Goal: Task Accomplishment & Management: Use online tool/utility

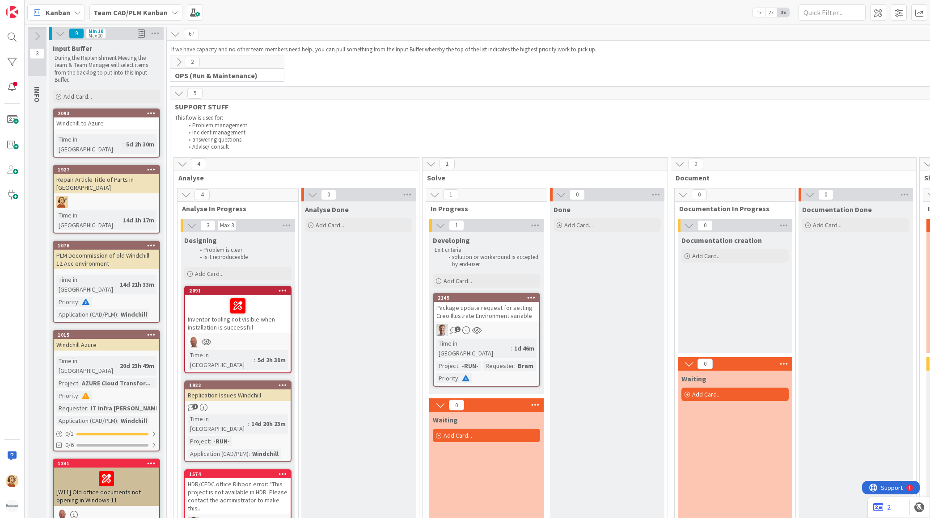
click at [640, 400] on div "Done Add Card..." at bounding box center [607, 480] width 114 height 556
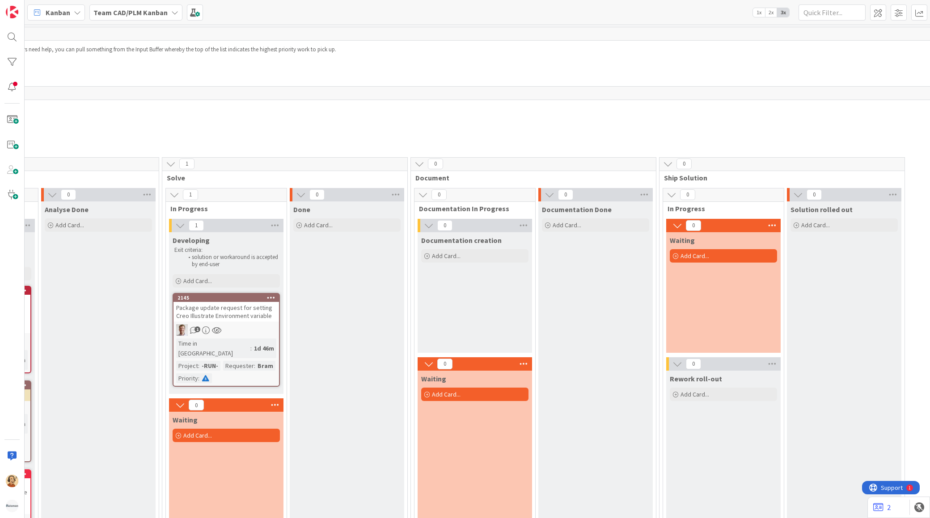
scroll to position [0, 119]
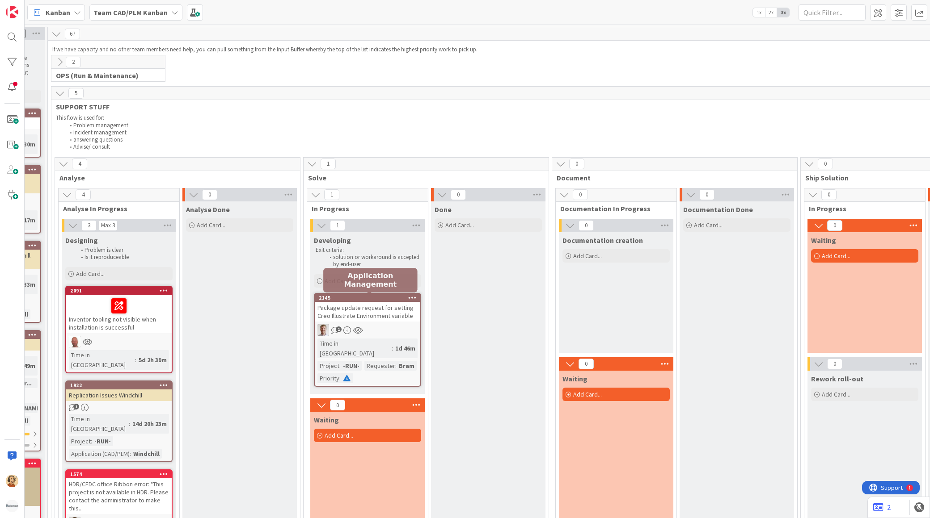
click at [368, 299] on div "2145" at bounding box center [369, 298] width 101 height 6
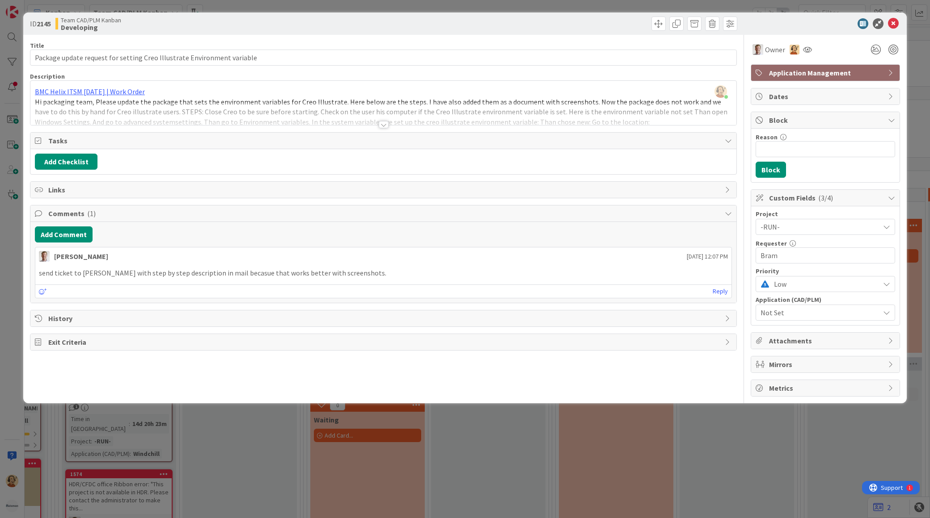
click at [386, 126] on div at bounding box center [384, 124] width 10 height 7
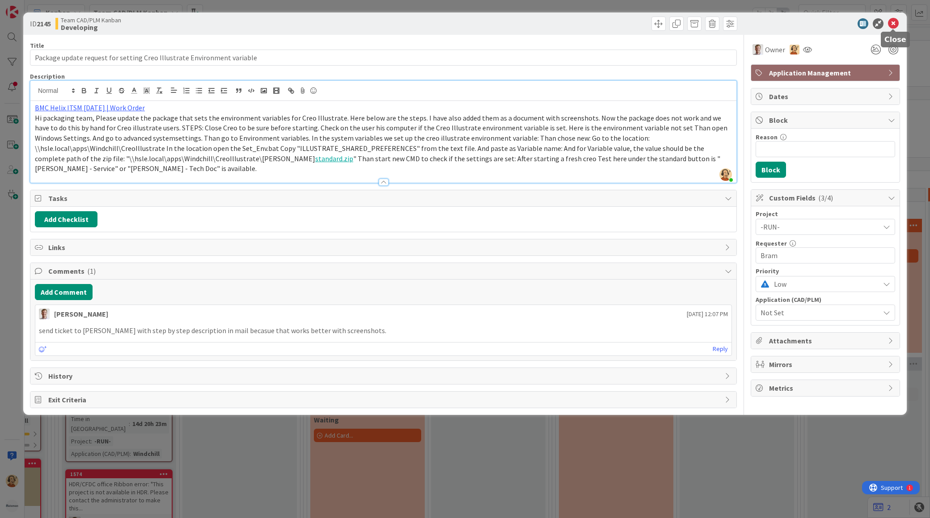
click at [892, 21] on icon at bounding box center [893, 23] width 11 height 11
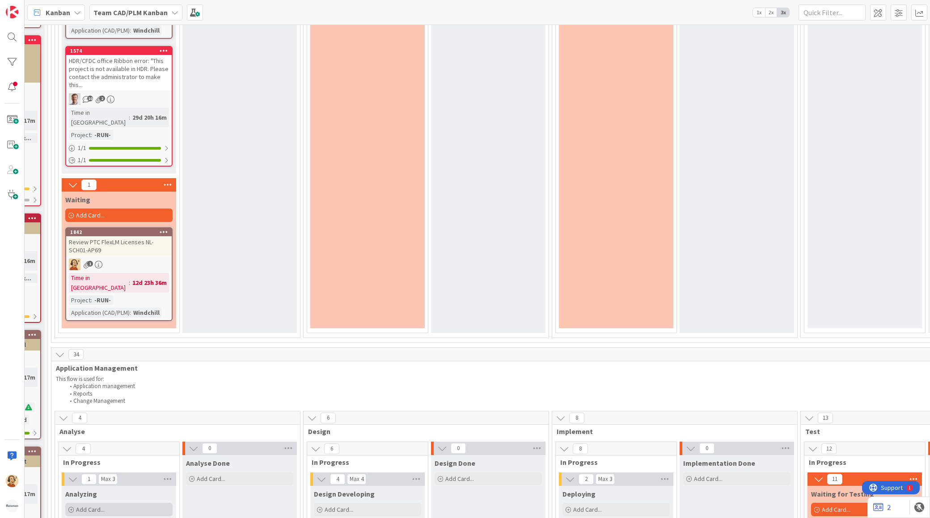
scroll to position [546, 119]
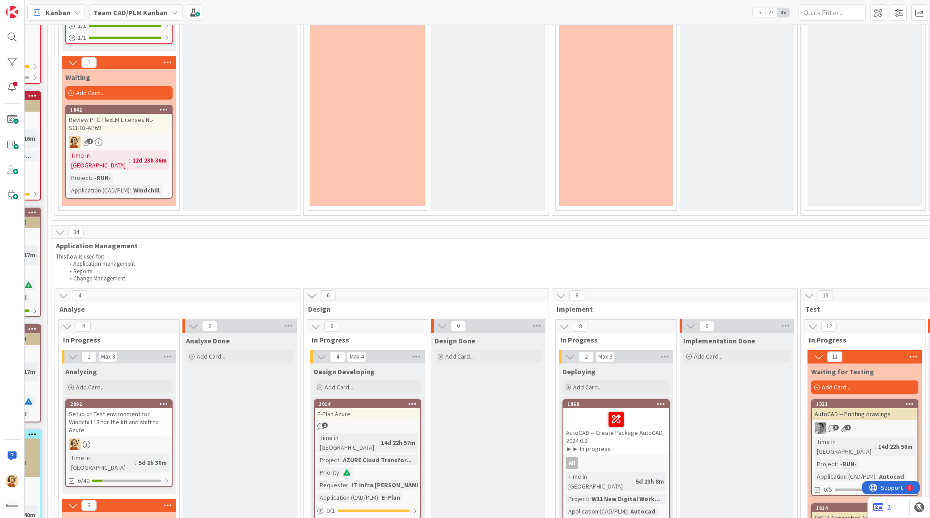
click at [115, 114] on div "Review PTC FlexLM Licenses NL-SCH01-AP69" at bounding box center [118, 124] width 105 height 20
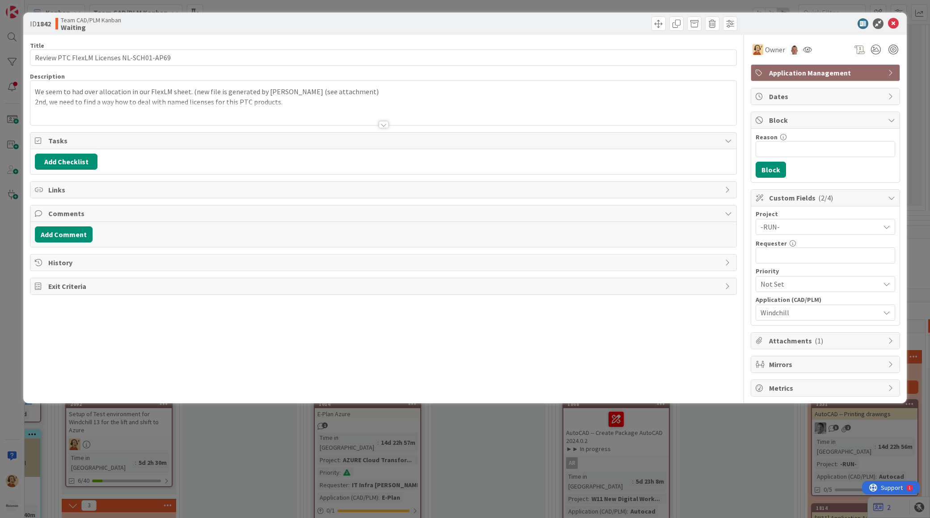
click at [384, 124] on div at bounding box center [384, 124] width 10 height 7
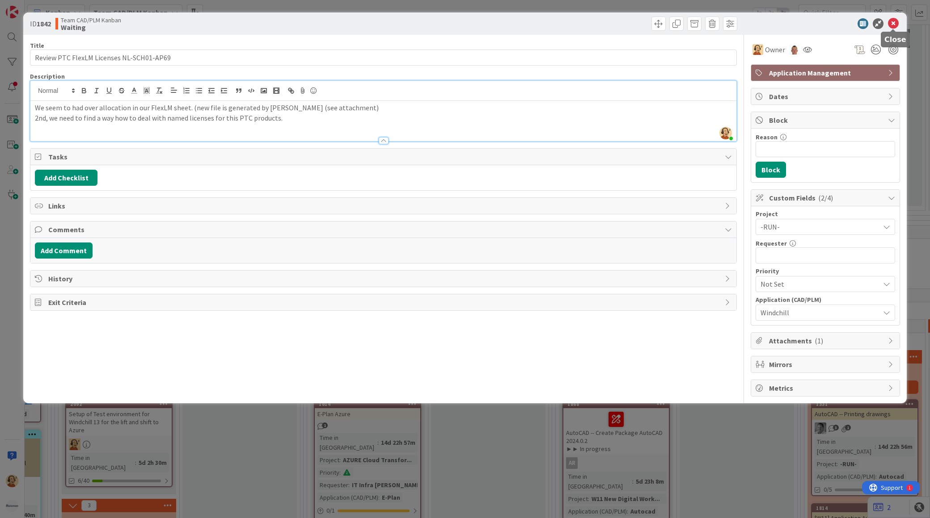
click at [896, 23] on icon at bounding box center [893, 23] width 11 height 11
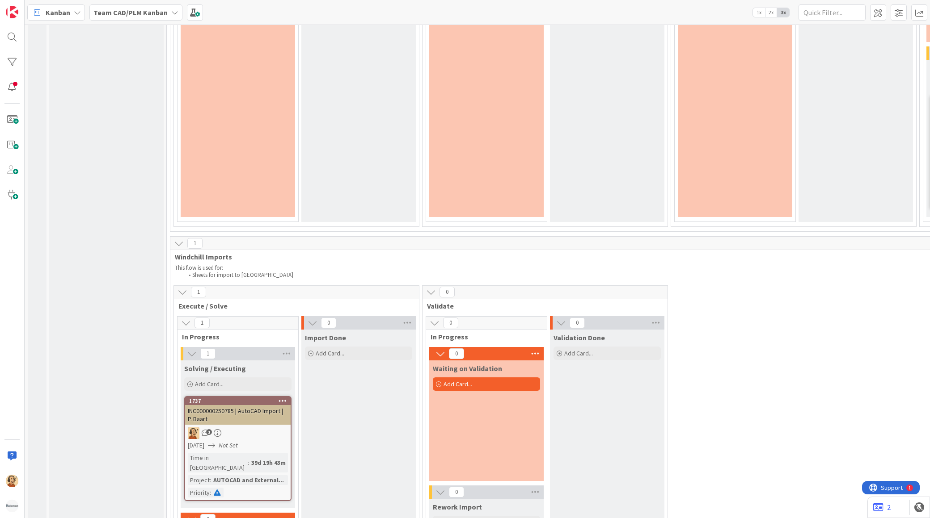
scroll to position [2284, 0]
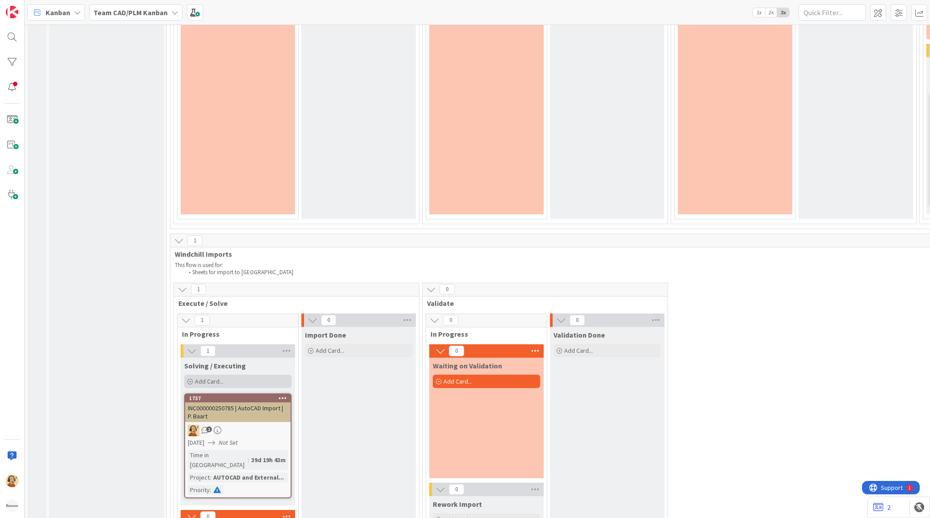
click at [224, 375] on div "Add Card..." at bounding box center [237, 381] width 107 height 13
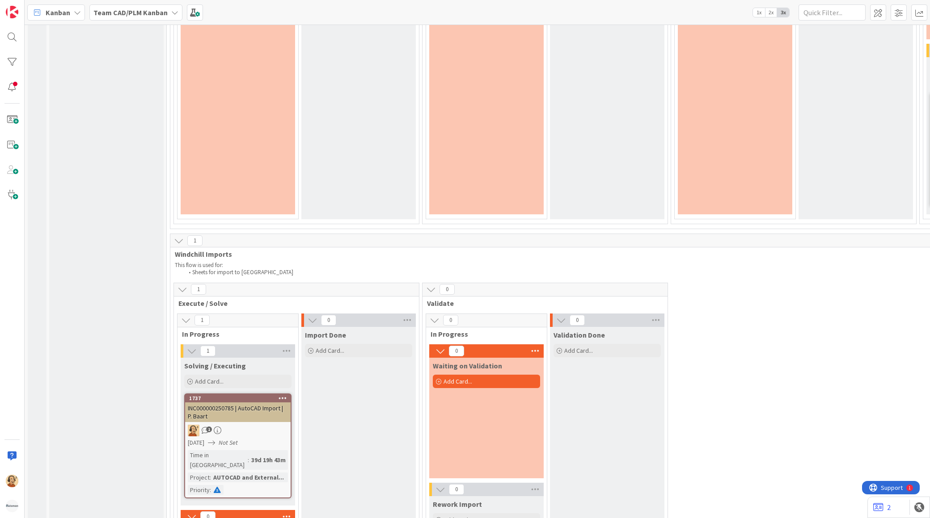
click at [240, 403] on div "INC000000250785 | AutoCAD Import | P. Baart" at bounding box center [237, 413] width 105 height 20
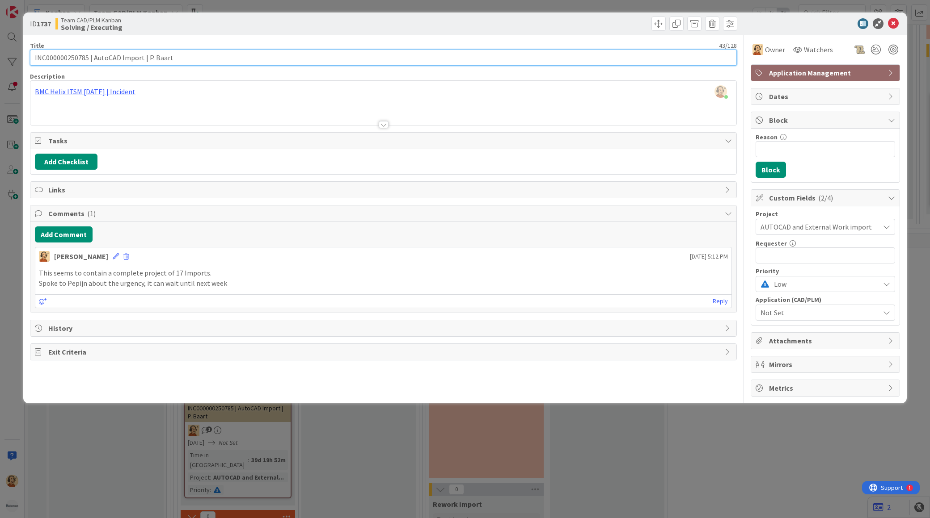
drag, startPoint x: 92, startPoint y: 56, endPoint x: 139, endPoint y: 56, distance: 47.8
click at [139, 56] on input "INC000000250785 | AutoCAD Import | P. Baart" at bounding box center [383, 58] width 707 height 16
drag, startPoint x: 92, startPoint y: 56, endPoint x: 141, endPoint y: 58, distance: 49.2
click at [141, 58] on input "INC000000250785 | AutoCAD Import | P. Baart" at bounding box center [383, 58] width 707 height 16
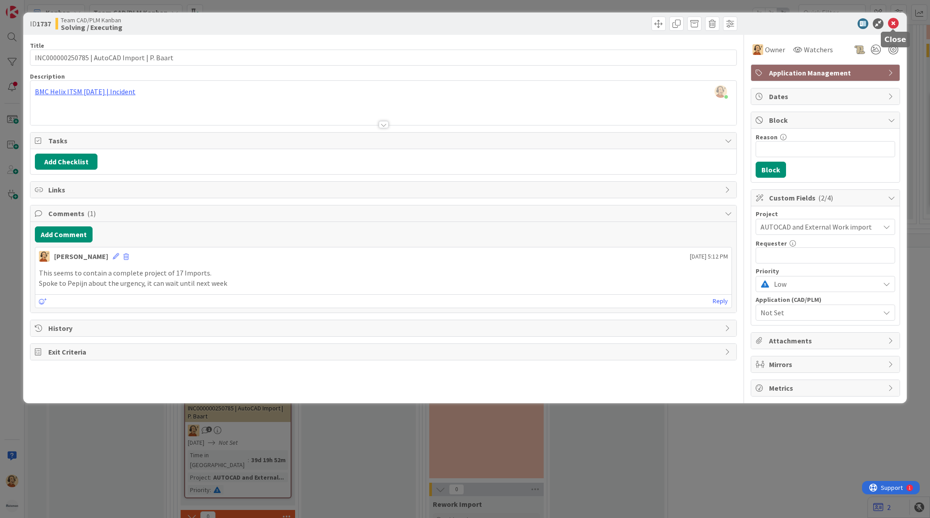
click at [892, 23] on icon at bounding box center [893, 23] width 11 height 11
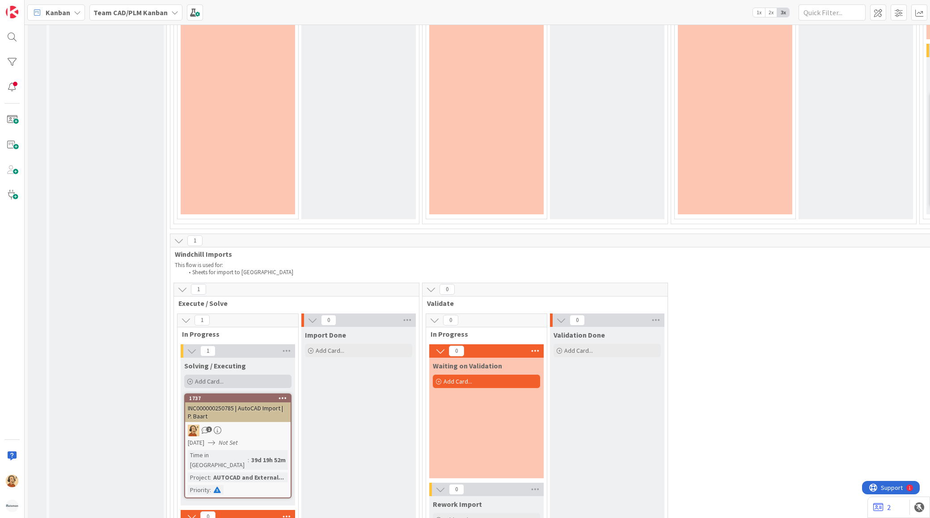
click at [257, 375] on div "Add Card..." at bounding box center [237, 381] width 107 height 13
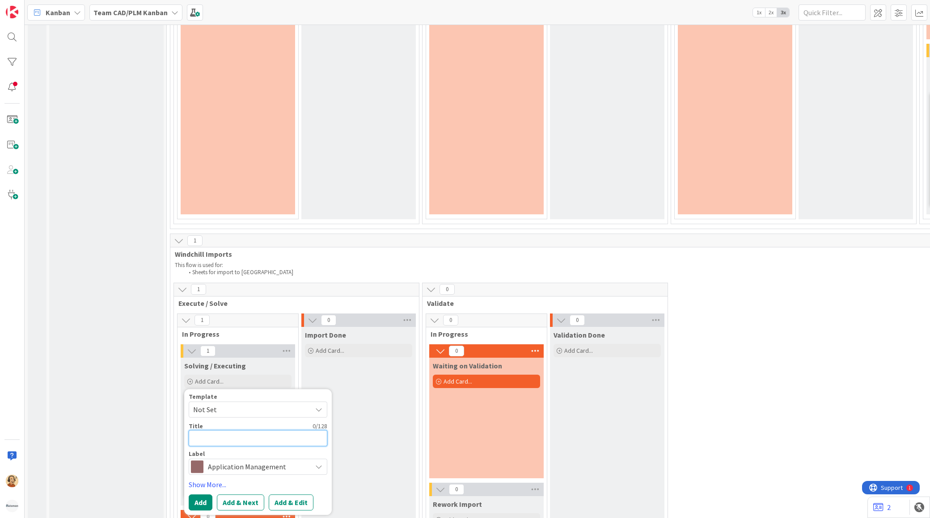
click at [249, 430] on textarea at bounding box center [258, 438] width 139 height 16
paste textarea "AutoCAD Import"
type textarea "x"
type textarea "AutoCAD Import"
click at [191, 430] on textarea "AutoCAD Import" at bounding box center [258, 438] width 139 height 16
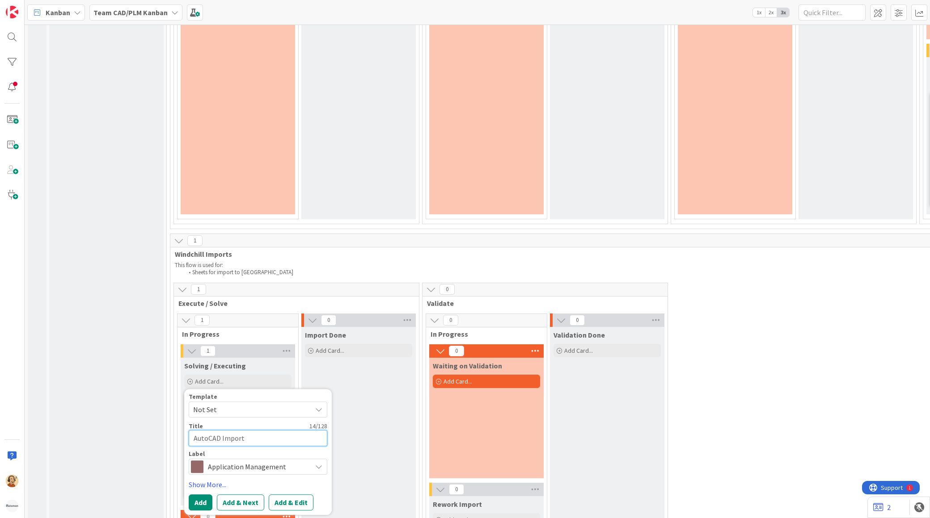
paste textarea "INC000000252209"
type textarea "x"
type textarea "INC000000252209AutoCAD Import"
type textarea "x"
type textarea "INC000000252209 AutoCAD Import"
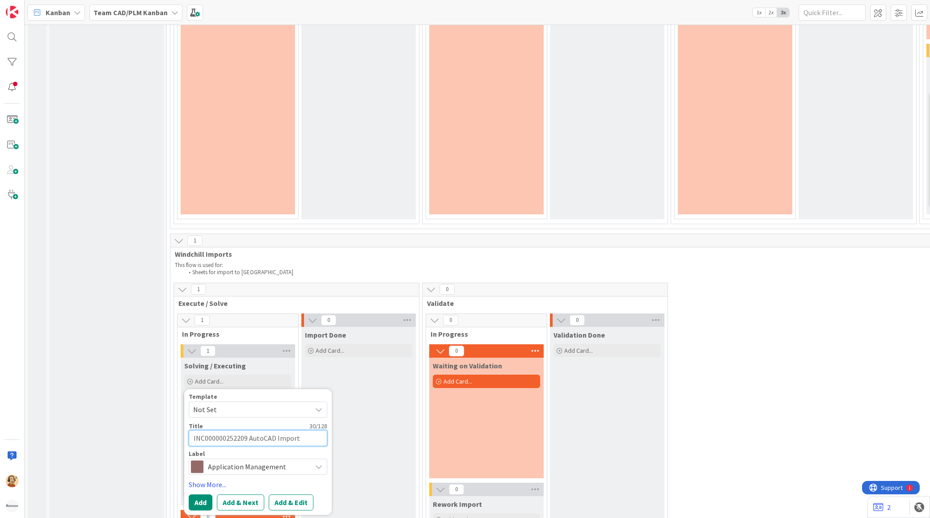
type textarea "x"
type textarea "INC000000252209 -AutoCAD Import"
type textarea "x"
type textarea "INC000000252209 - AutoCAD Import"
click at [301, 495] on button "Add & Edit" at bounding box center [291, 503] width 45 height 16
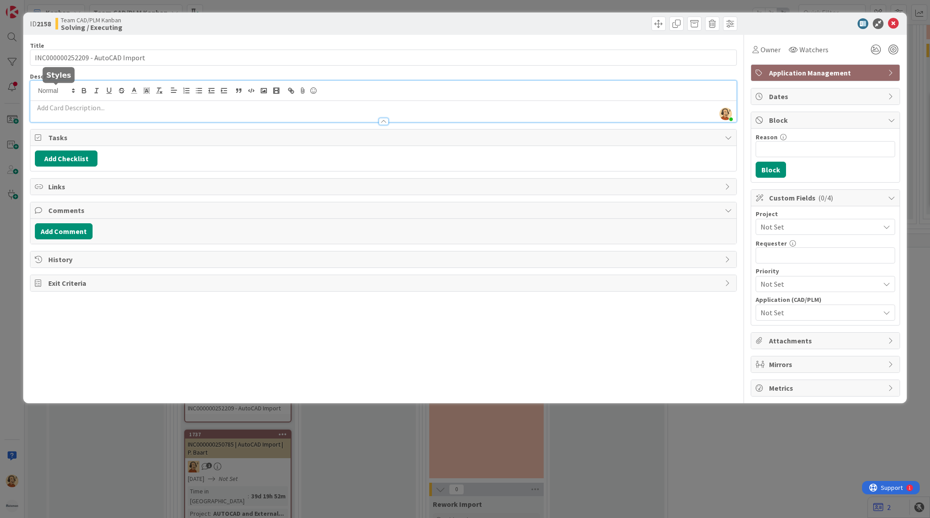
click at [63, 88] on div "Richard Halve just joined" at bounding box center [383, 101] width 706 height 41
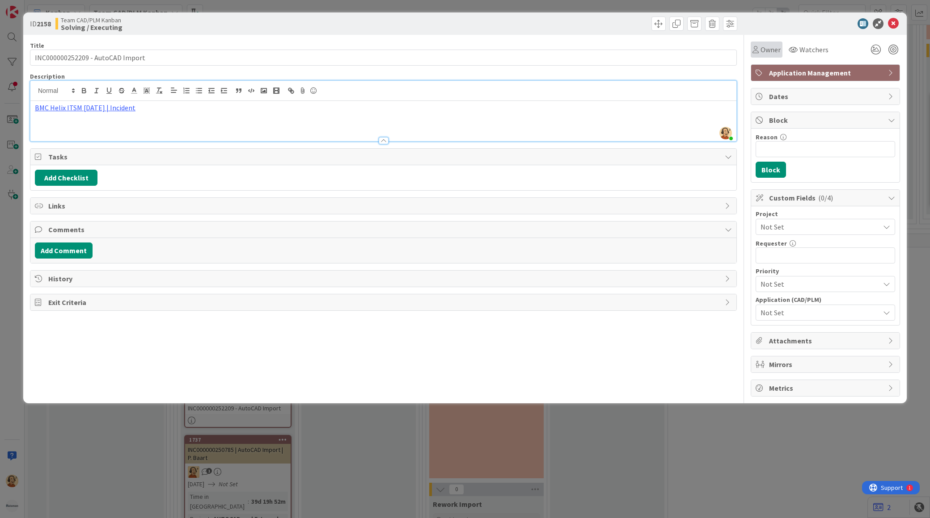
click at [779, 47] on span "Owner" at bounding box center [770, 49] width 20 height 11
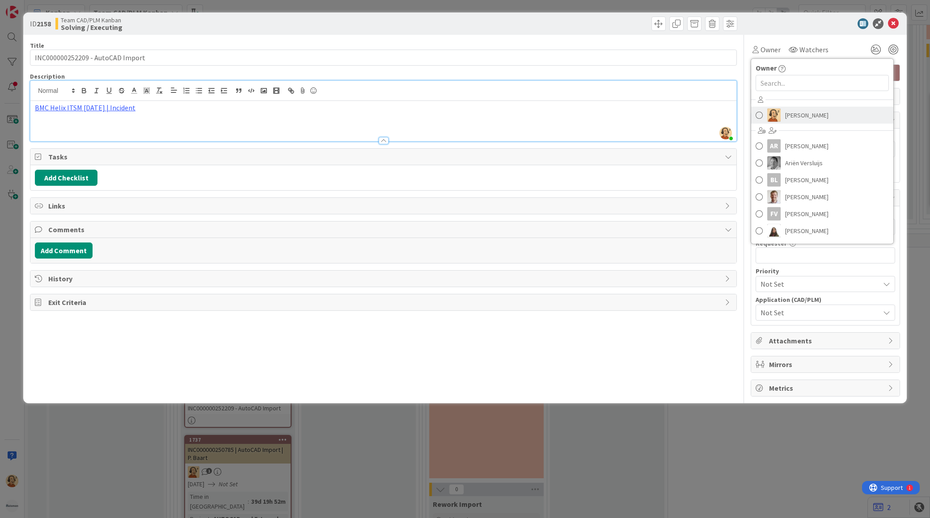
click at [781, 113] on link "Richard Halve" at bounding box center [822, 115] width 142 height 17
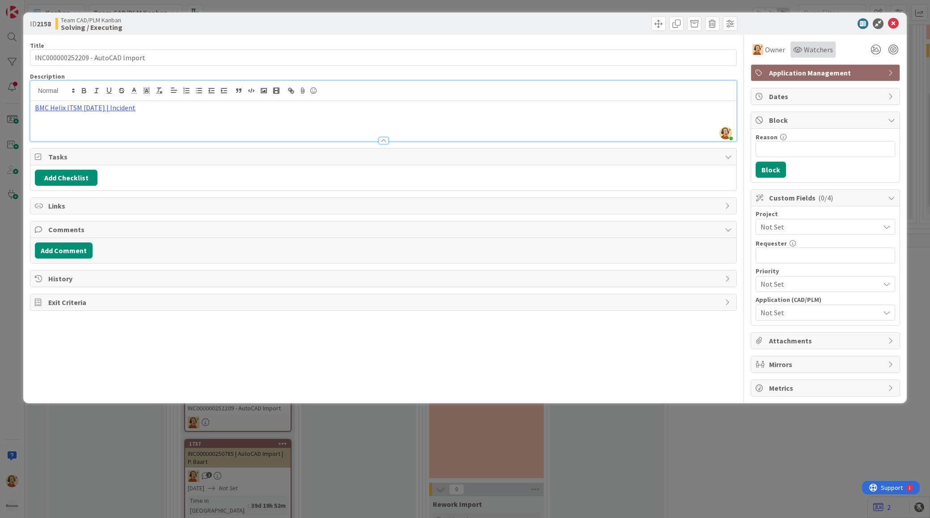
click at [801, 52] on div "Watchers" at bounding box center [813, 49] width 40 height 11
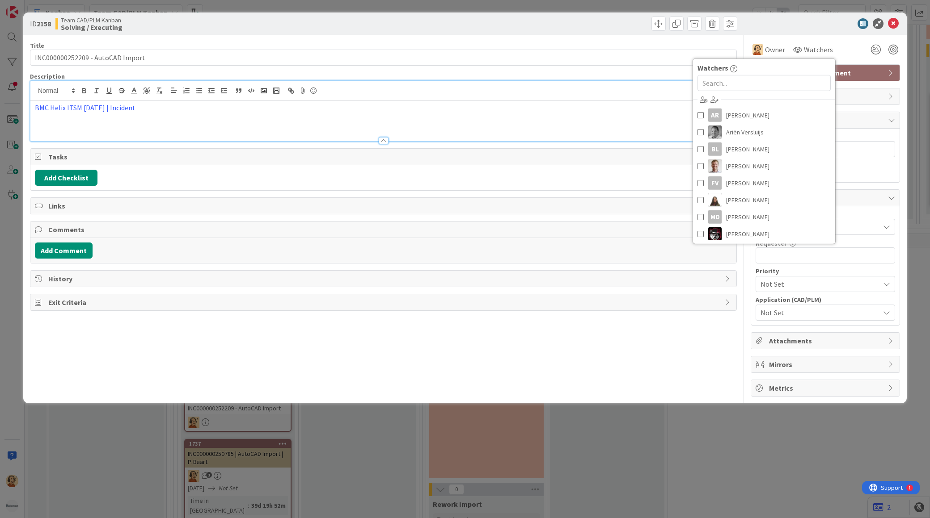
click at [592, 345] on div "Title 32 / 128 INC000000252209 - AutoCAD Import Description Richard Halve just …" at bounding box center [383, 216] width 707 height 362
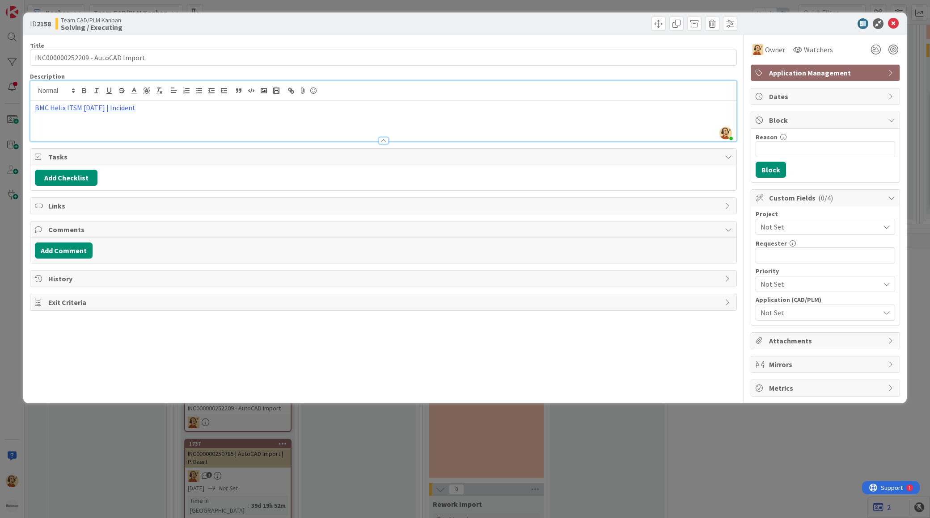
click at [811, 228] on span "Not Set" at bounding box center [817, 227] width 114 height 13
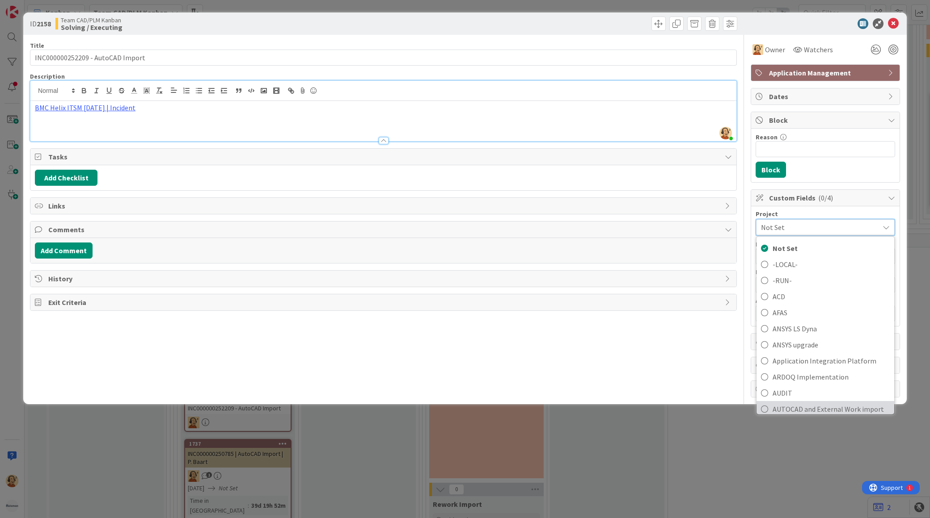
click at [822, 407] on span "AUTOCAD and External Work import" at bounding box center [830, 409] width 117 height 13
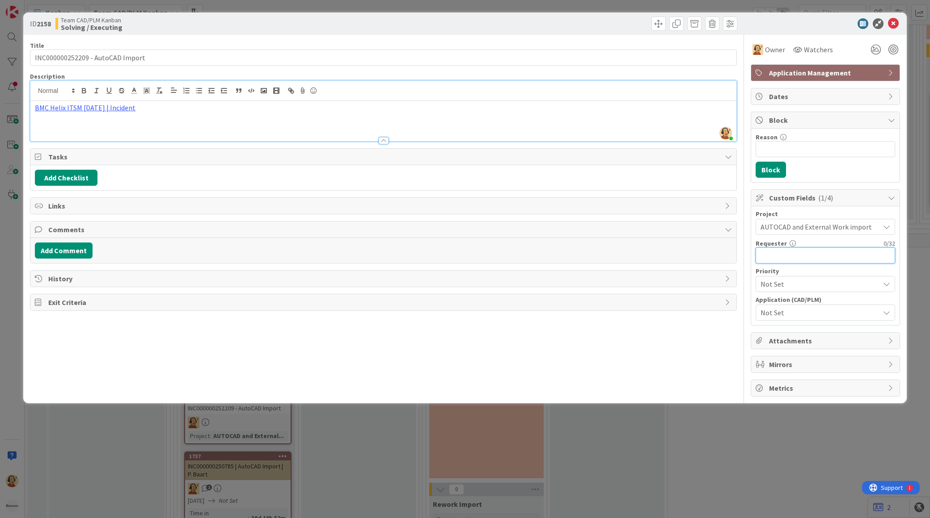
click at [816, 256] on input "text" at bounding box center [824, 256] width 139 height 16
paste input "Tomas Jokay"
type input "Tomas Jokay"
click at [825, 314] on span "Not Set" at bounding box center [819, 312] width 119 height 11
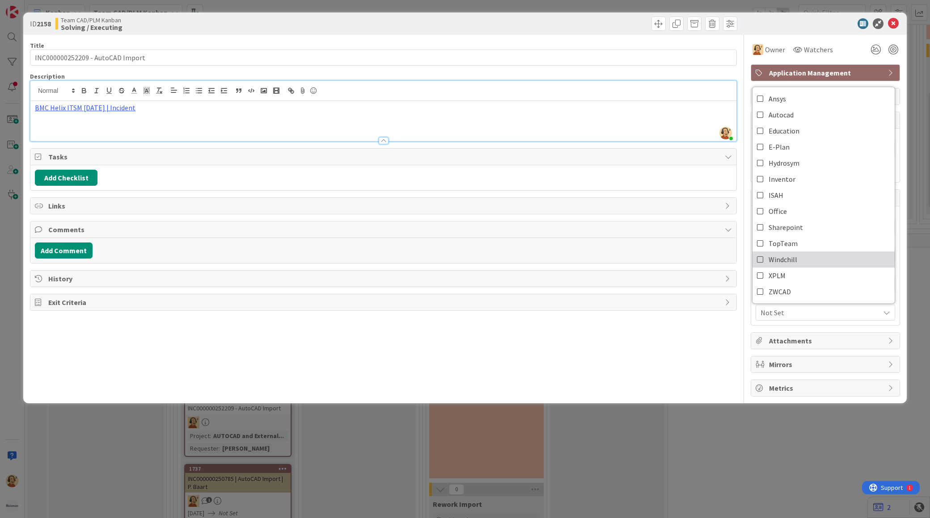
click at [802, 261] on link "Windchill" at bounding box center [823, 260] width 142 height 16
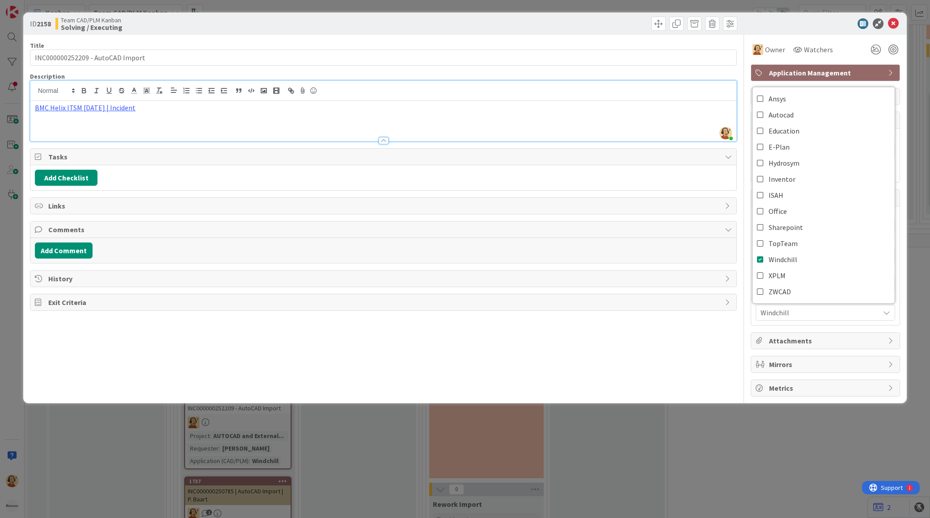
click at [581, 379] on div "Title 32 / 128 INC000000252209 - AutoCAD Import Description Richard Halve just …" at bounding box center [383, 216] width 707 height 362
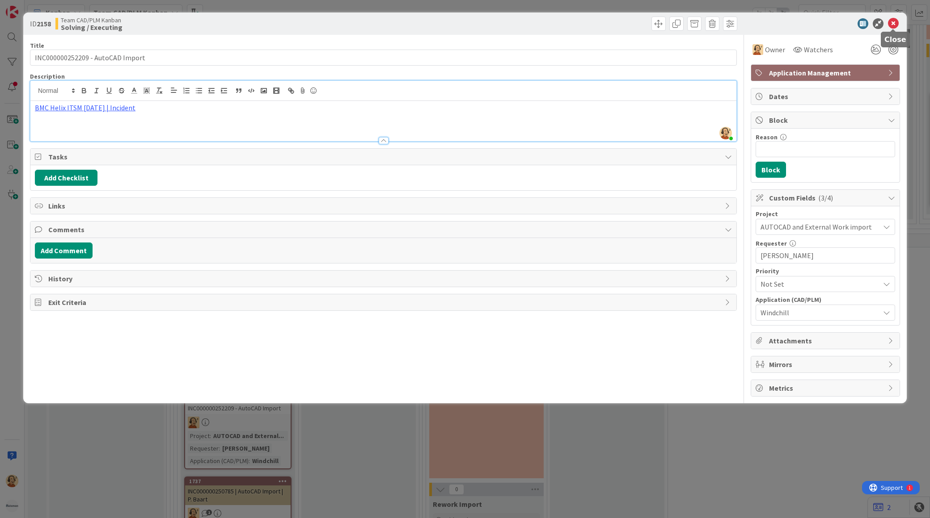
click at [896, 24] on icon at bounding box center [893, 23] width 11 height 11
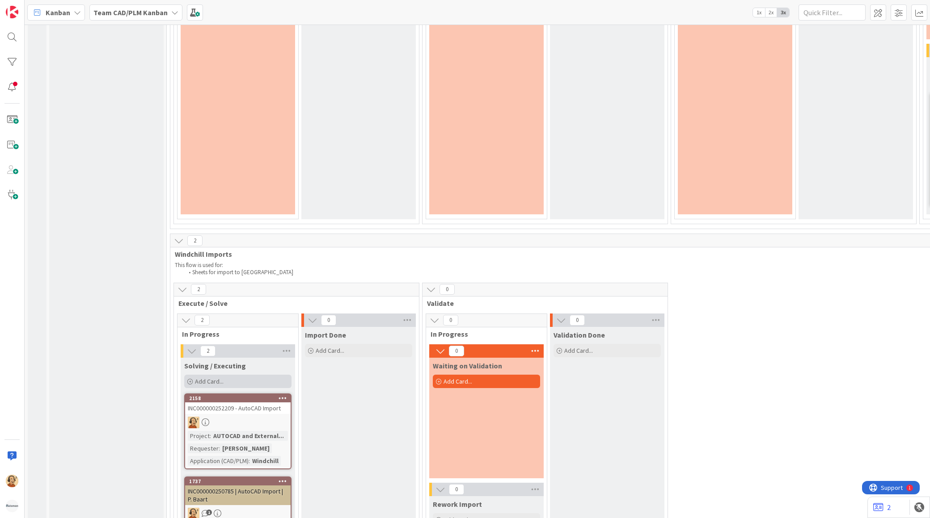
click at [222, 378] on span "Add Card..." at bounding box center [209, 382] width 29 height 8
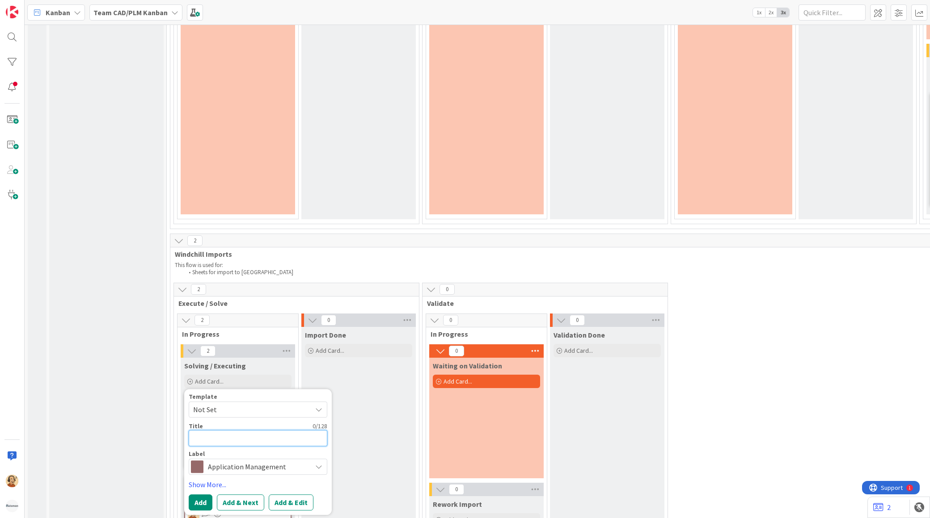
paste textarea "INC000000252279"
type textarea "x"
type textarea "INC000000252279"
type textarea "x"
type textarea "INC000000252279"
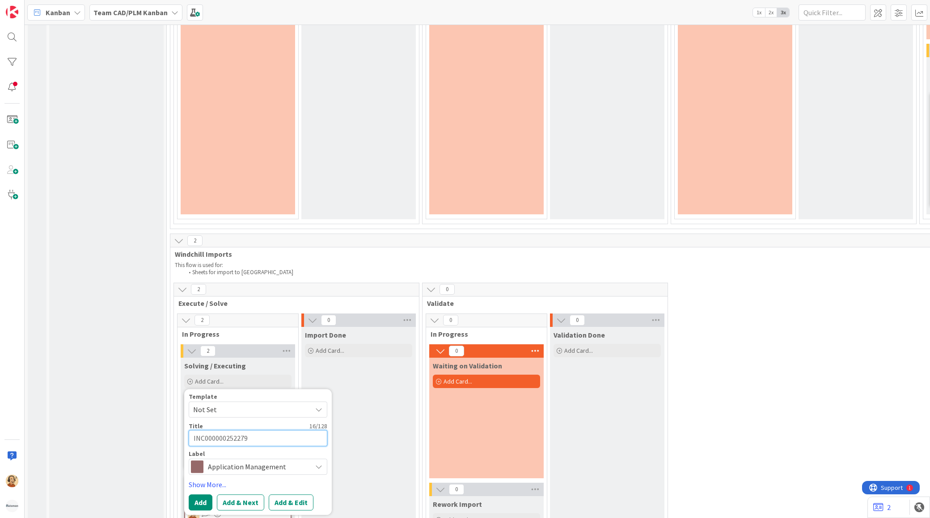
type textarea "x"
type textarea "INC000000252279 -"
type textarea "x"
type textarea "INC000000252279 -"
click at [265, 430] on textarea "INC000000252279 -" at bounding box center [258, 438] width 139 height 16
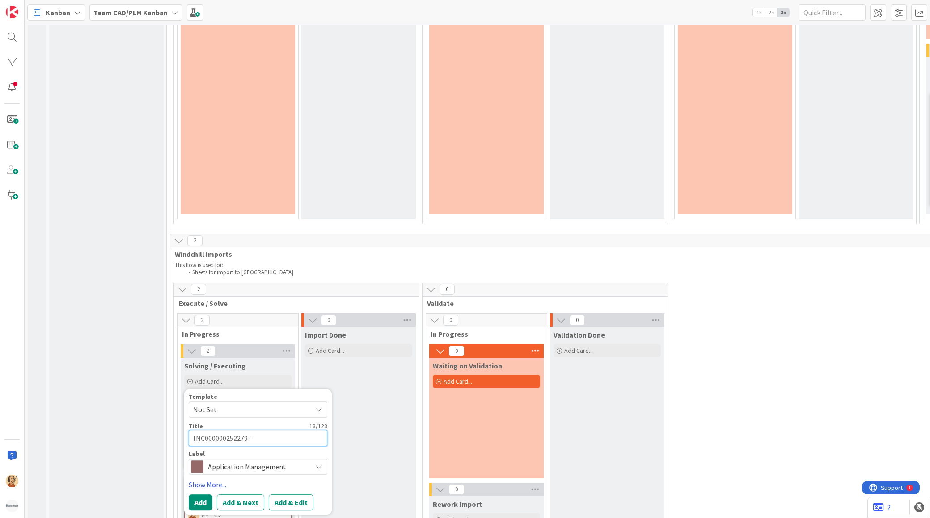
paste textarea "AutoCAD read in"
type textarea "x"
type textarea "INC000000252279 - AutoCAD read in"
click at [289, 495] on button "Add & Edit" at bounding box center [291, 503] width 45 height 16
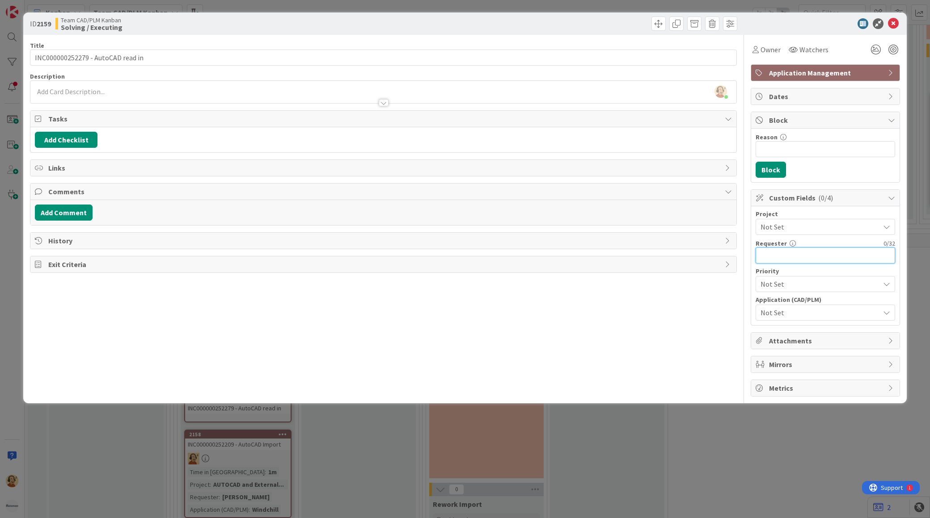
click at [771, 261] on input "text" at bounding box center [824, 256] width 139 height 16
paste input "Martin Vrlik"
type input "Martin Vrlik"
click at [796, 226] on span "Not Set" at bounding box center [817, 227] width 114 height 13
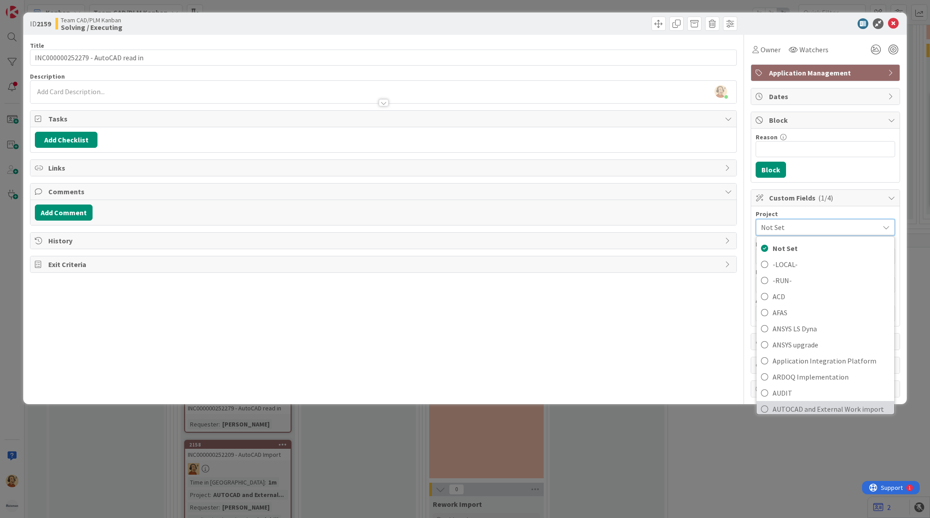
click at [816, 404] on span "AUTOCAD and External Work import" at bounding box center [830, 409] width 117 height 13
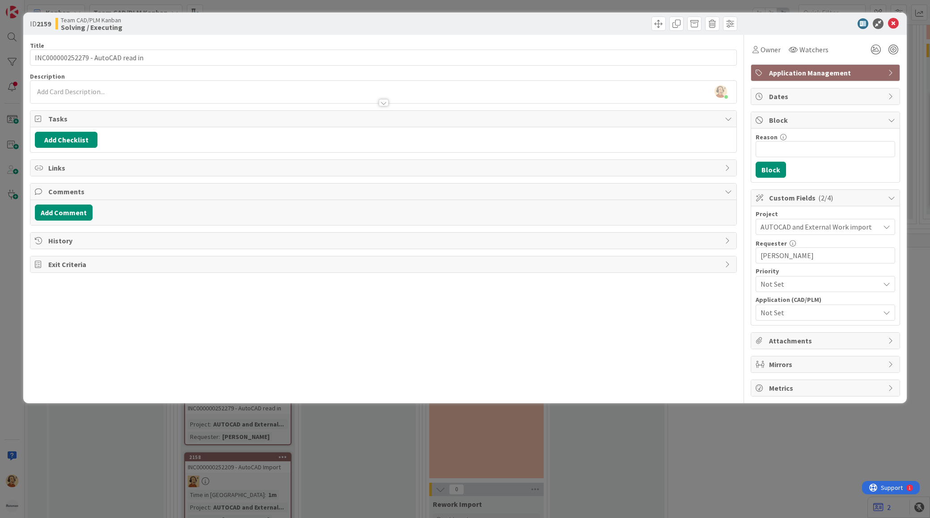
click at [823, 318] on span "Not Set" at bounding box center [819, 312] width 119 height 11
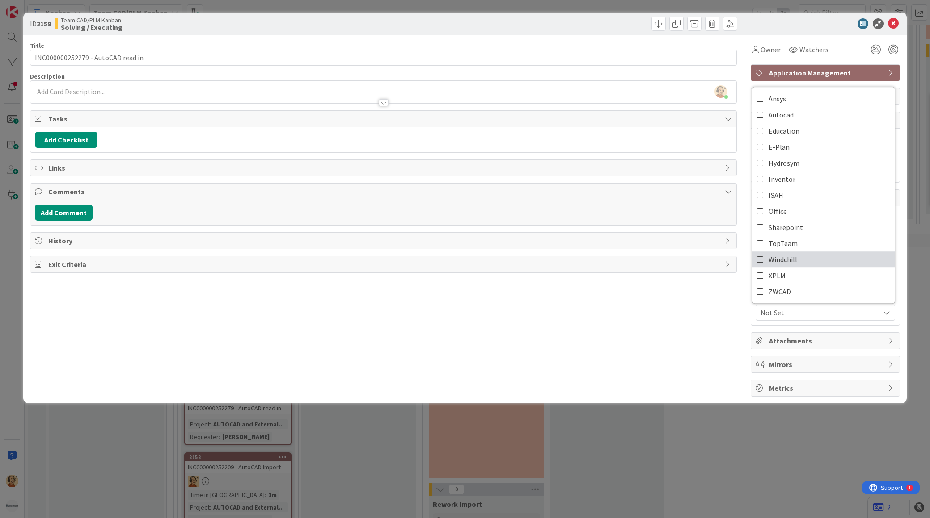
click at [815, 265] on link "Windchill" at bounding box center [823, 260] width 142 height 16
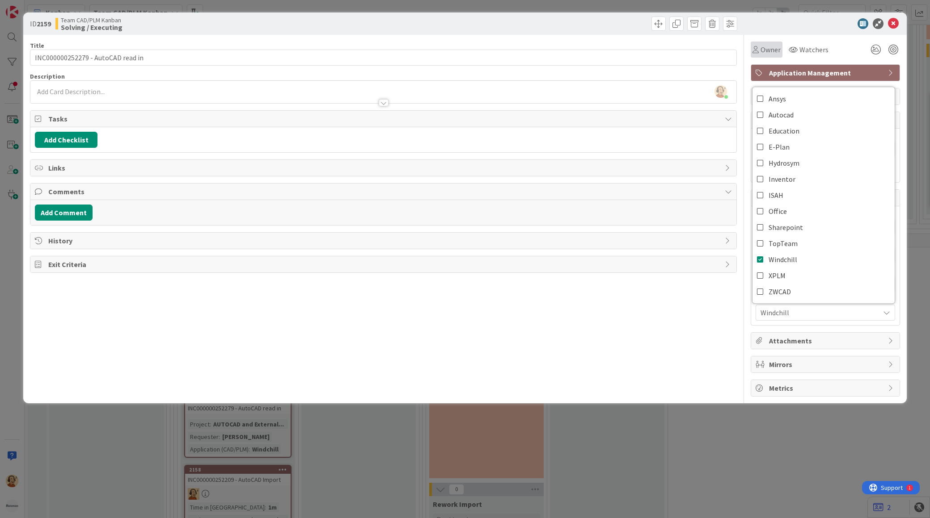
click at [761, 51] on span "Owner" at bounding box center [770, 49] width 20 height 11
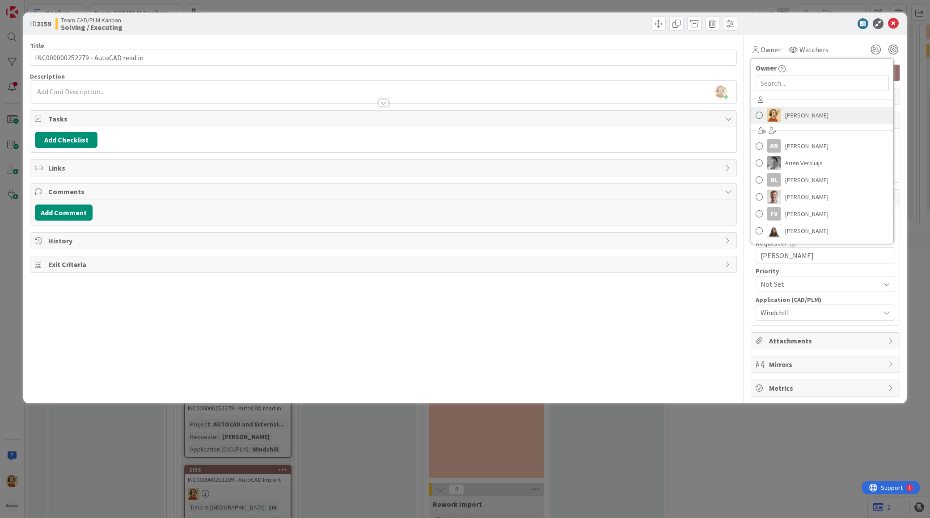
click at [781, 117] on link "Richard Halve" at bounding box center [822, 115] width 142 height 17
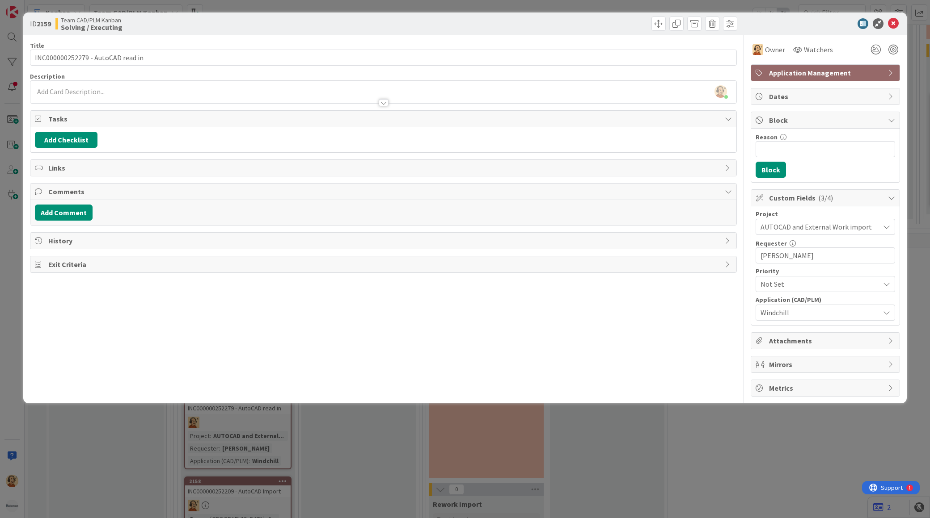
click at [88, 91] on div "Richard Halve just joined" at bounding box center [383, 92] width 706 height 22
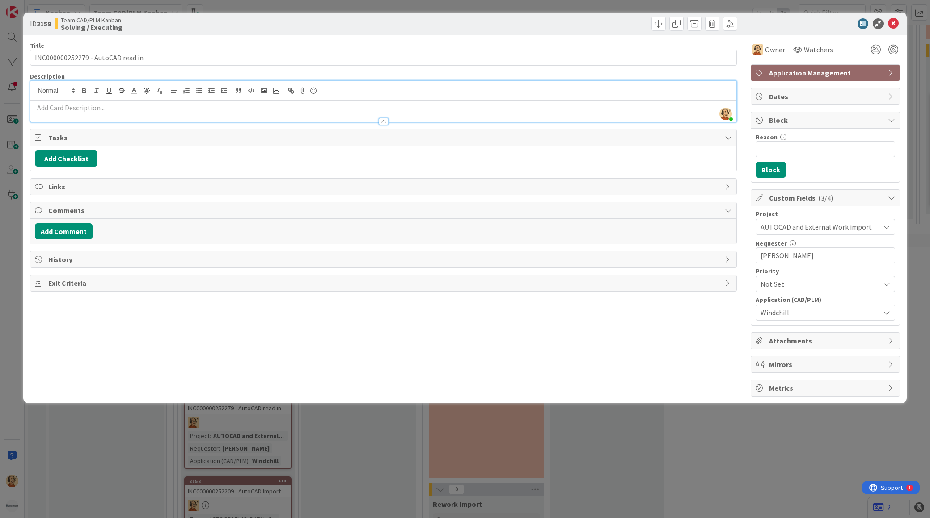
click at [68, 104] on p at bounding box center [383, 108] width 697 height 10
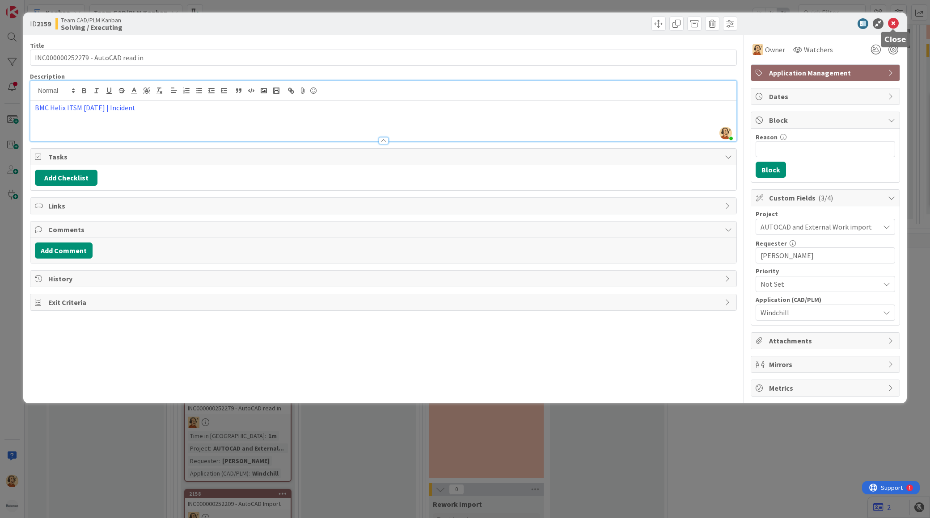
click at [894, 21] on icon at bounding box center [893, 23] width 11 height 11
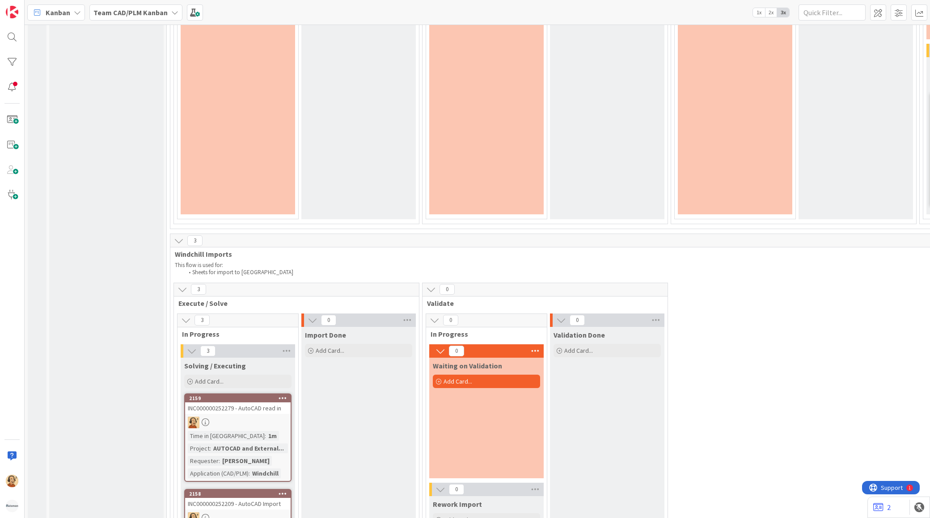
click at [65, 247] on div "Input Buffer During the Replenishment Meeting the team & Team Manager will sele…" at bounding box center [106, 46] width 114 height 4580
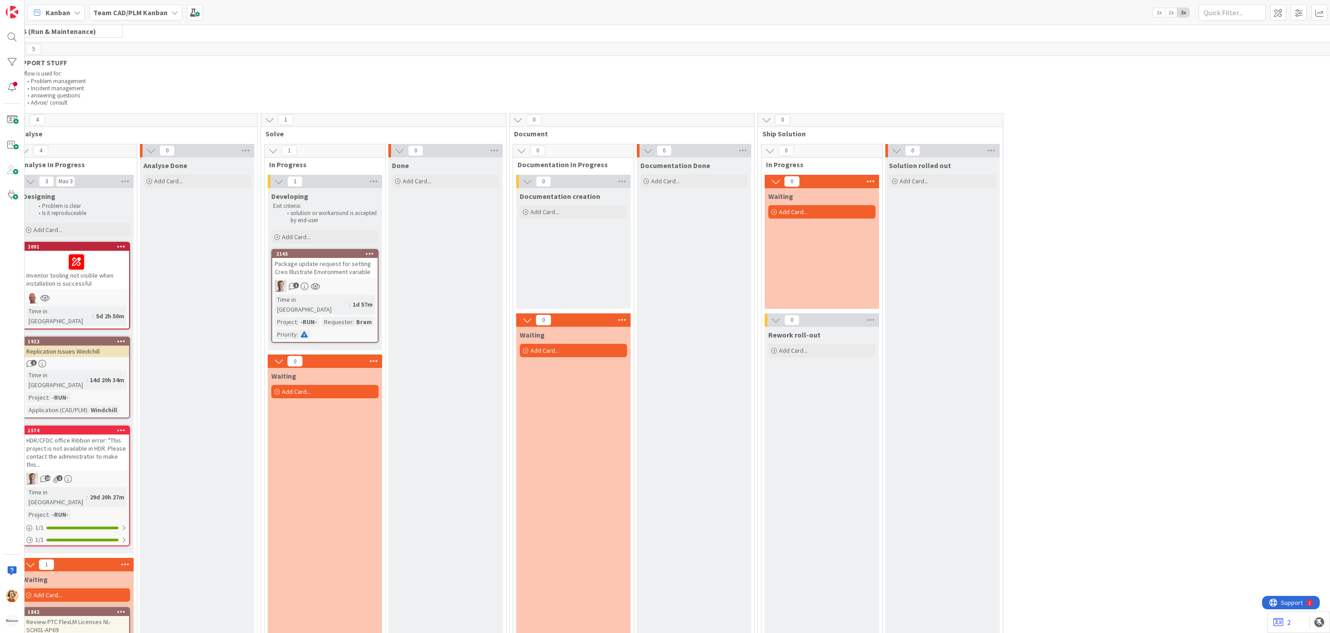
scroll to position [44, 0]
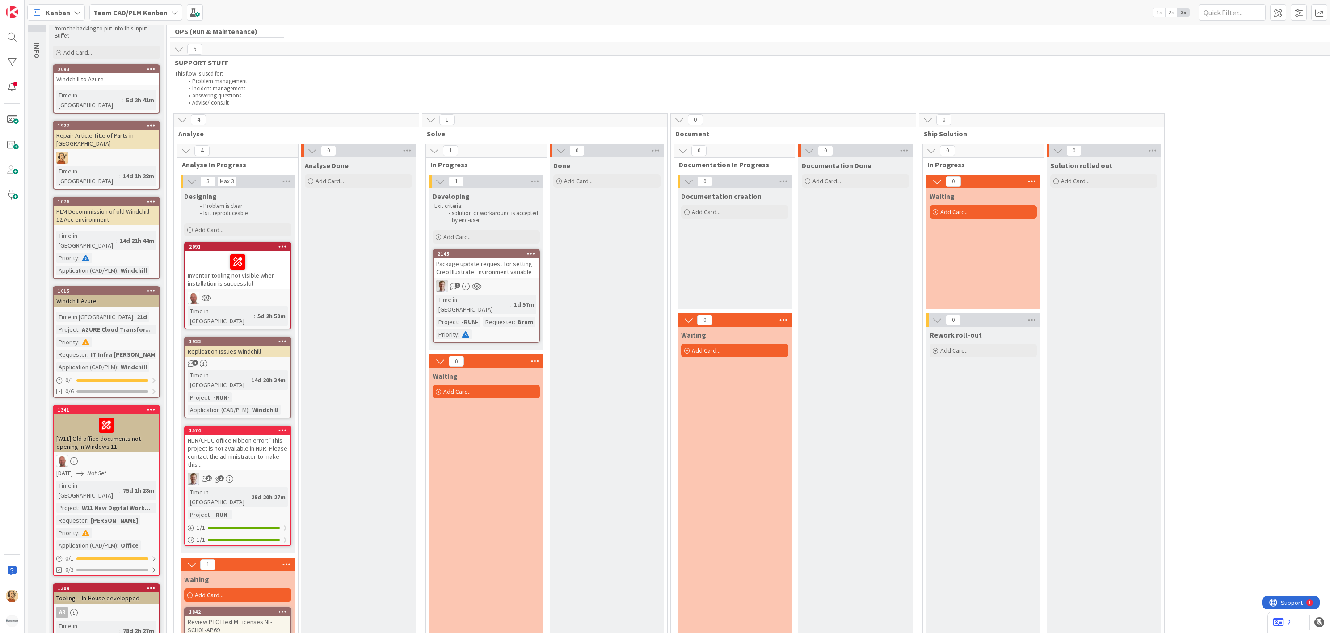
click at [477, 263] on div "Package update request for setting Creo Illustrate Environment variable" at bounding box center [486, 268] width 105 height 20
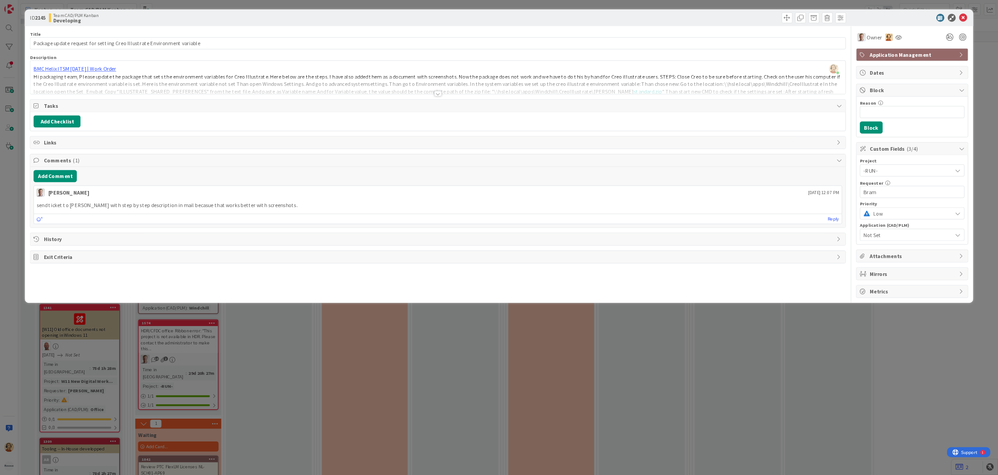
scroll to position [44, 0]
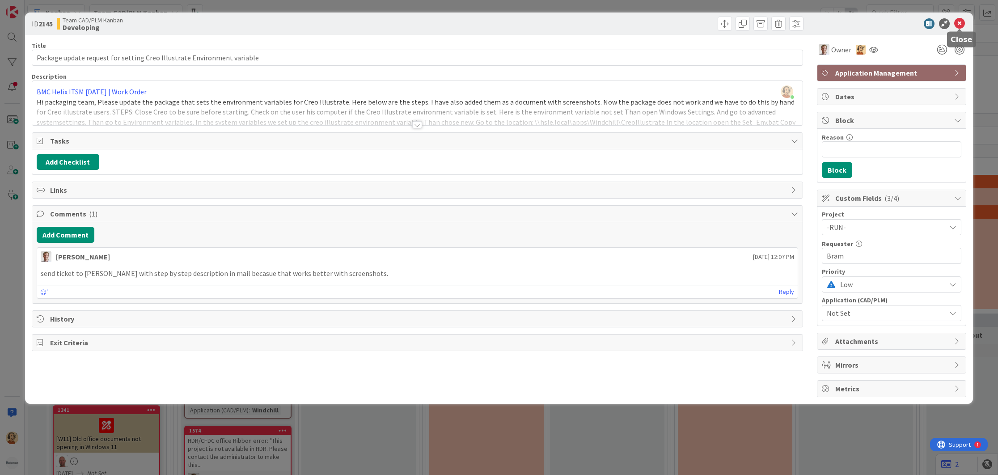
click at [929, 21] on icon at bounding box center [959, 23] width 11 height 11
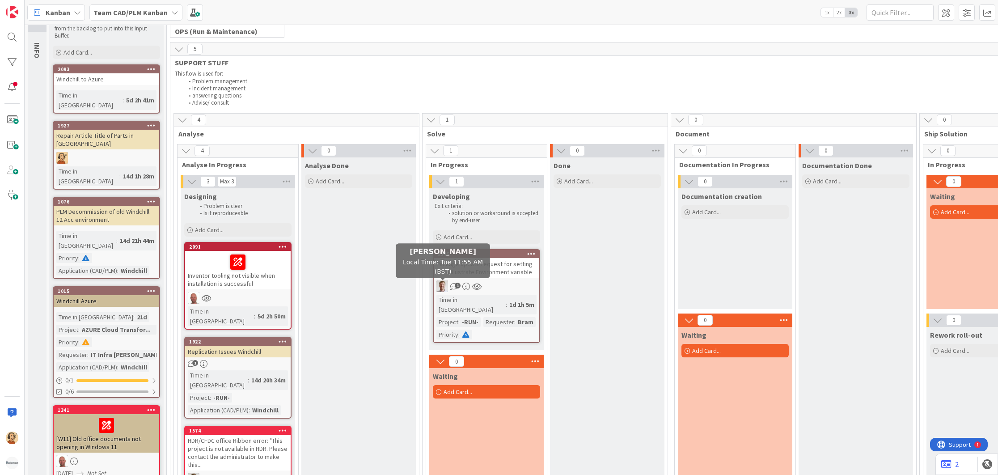
drag, startPoint x: 384, startPoint y: 370, endPoint x: 401, endPoint y: 292, distance: 80.5
click at [401, 292] on div "Analyse Done Add Card..." at bounding box center [358, 435] width 114 height 556
click at [211, 250] on div "2091" at bounding box center [237, 247] width 105 height 8
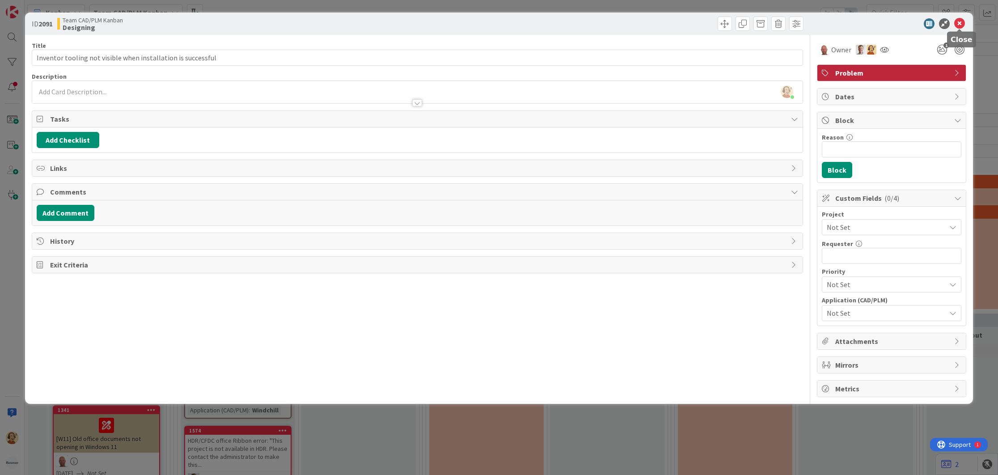
click at [929, 25] on icon at bounding box center [959, 23] width 11 height 11
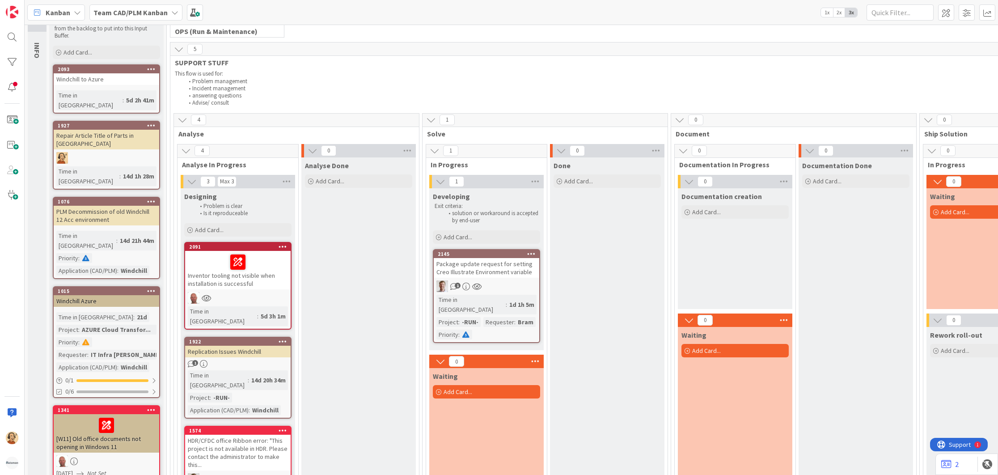
click at [200, 251] on div "Inventor tooling not visible when installation is successful" at bounding box center [237, 270] width 105 height 38
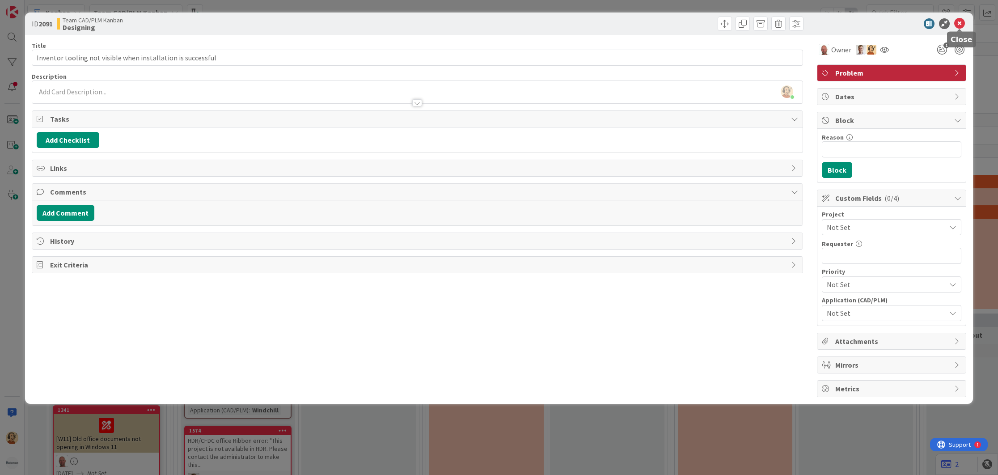
click at [929, 20] on icon at bounding box center [959, 23] width 11 height 11
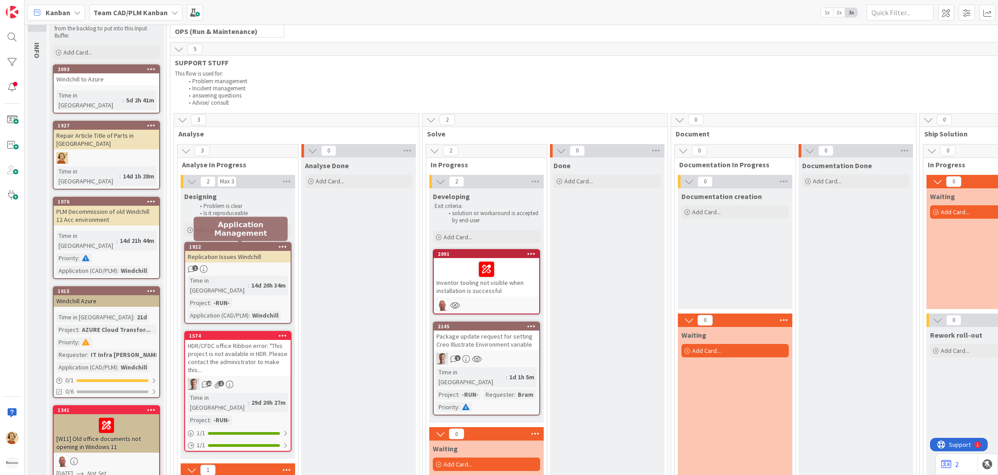
click at [242, 244] on div "1922" at bounding box center [239, 247] width 101 height 6
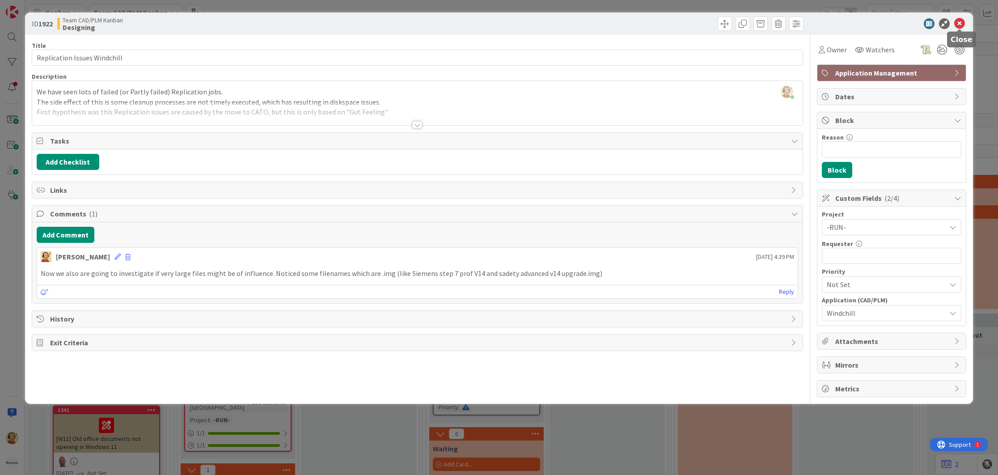
click at [929, 25] on icon at bounding box center [959, 23] width 11 height 11
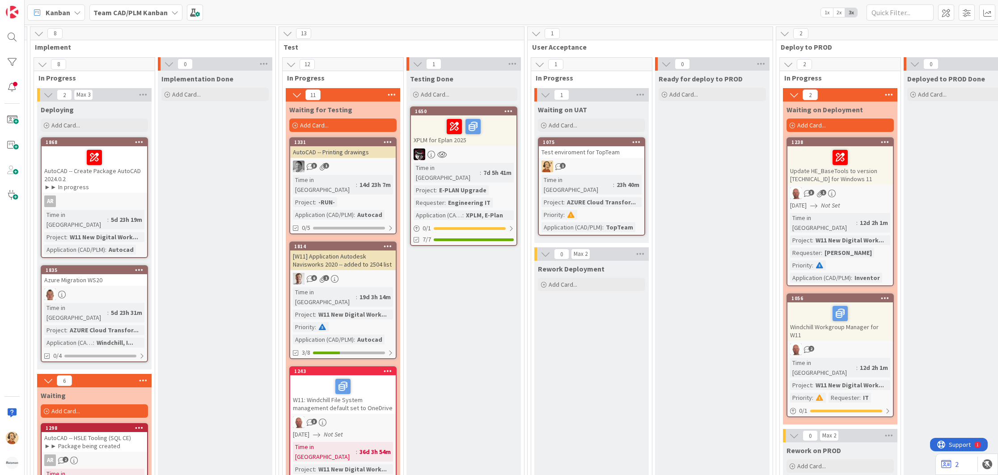
scroll to position [661, 597]
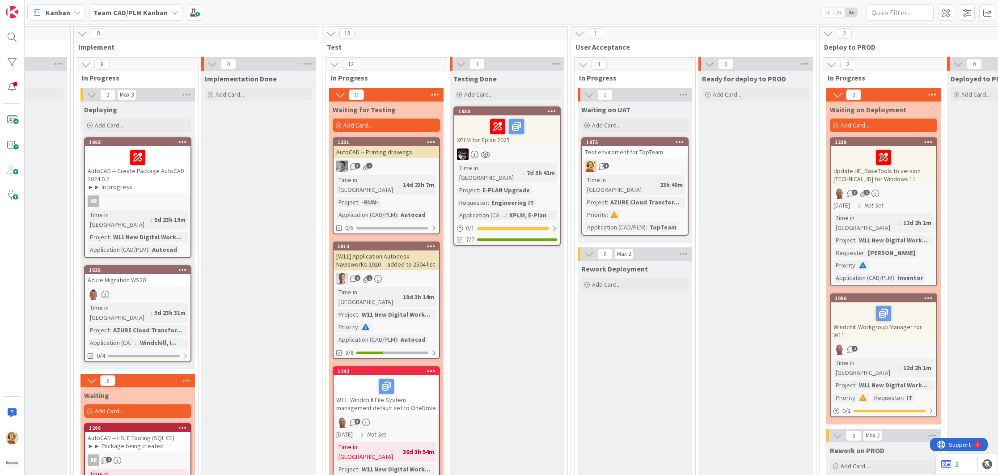
click at [396, 138] on div "1331" at bounding box center [385, 142] width 105 height 8
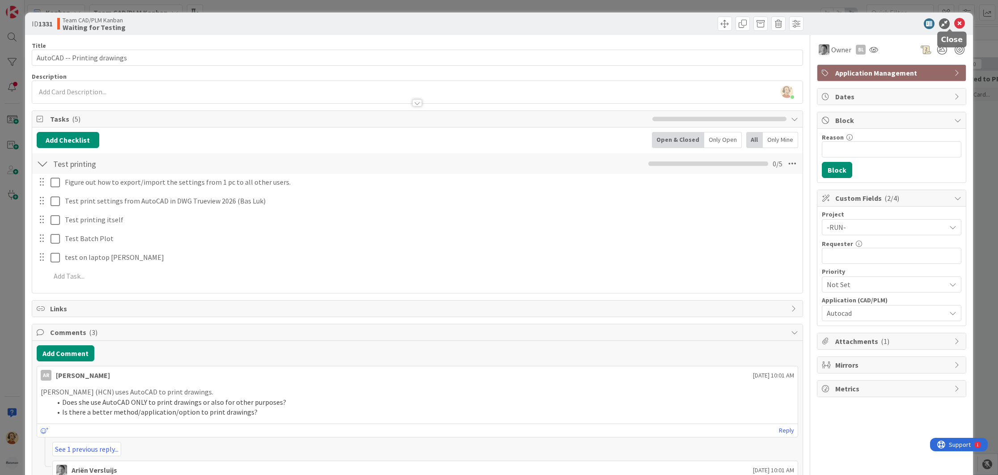
click at [929, 28] on icon at bounding box center [959, 23] width 11 height 11
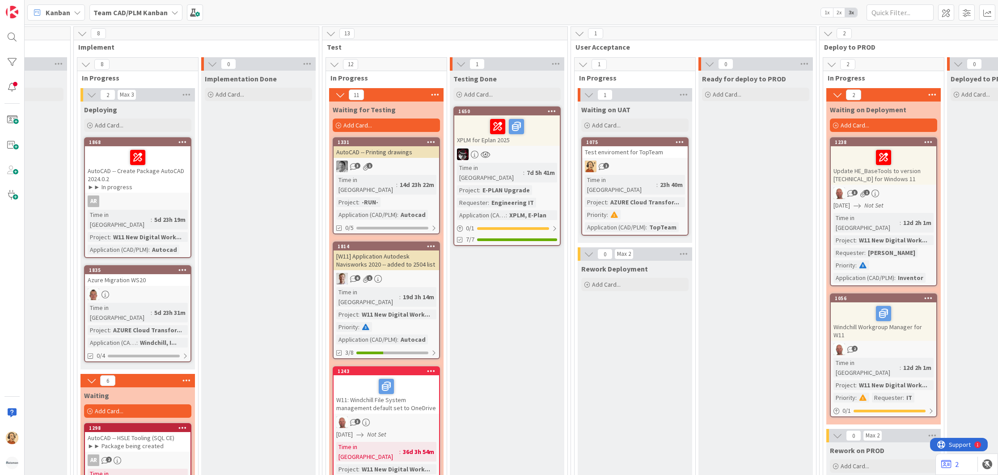
click at [396, 250] on div "[W11] Application Autodesk Navisworks 2020 -- added to 2504 list" at bounding box center [385, 260] width 105 height 20
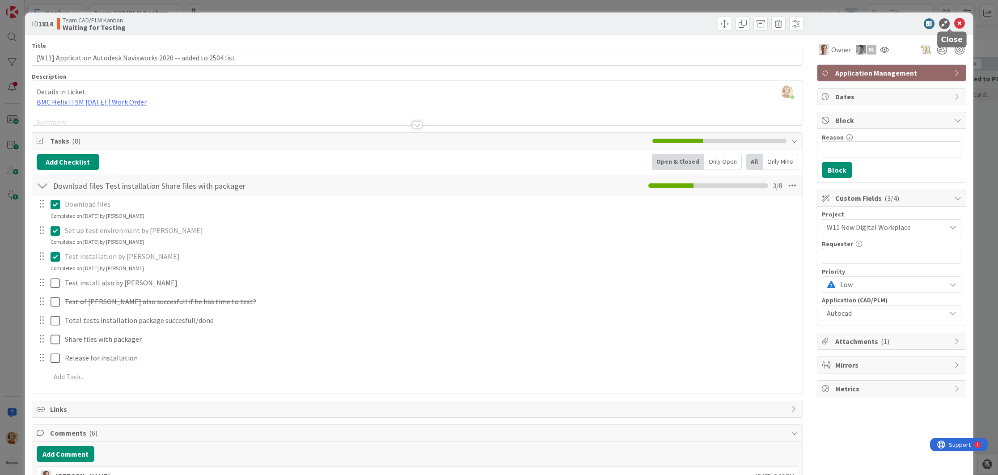
click at [929, 23] on icon at bounding box center [959, 23] width 11 height 11
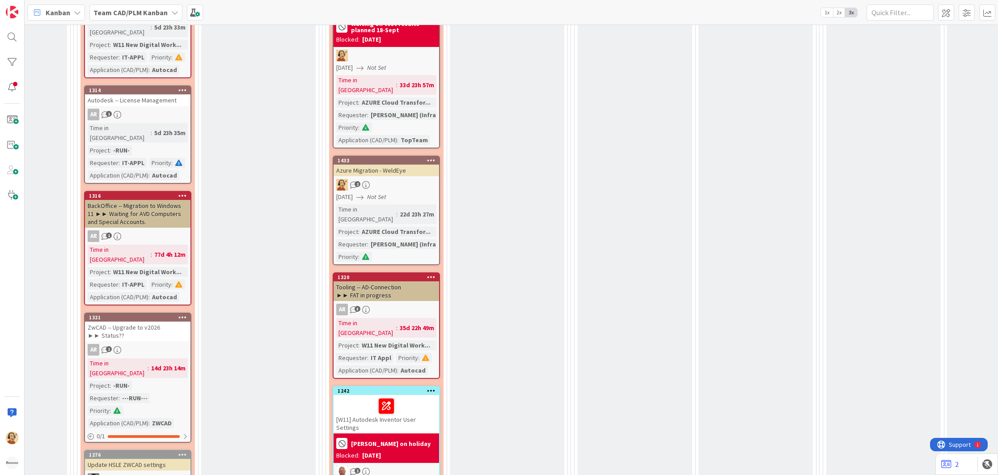
scroll to position [1256, 597]
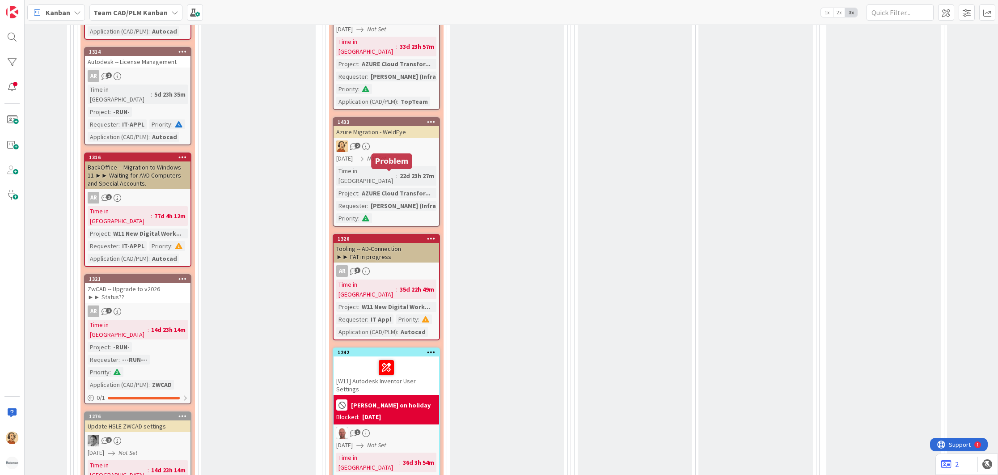
click at [392, 236] on div "1320" at bounding box center [387, 239] width 101 height 6
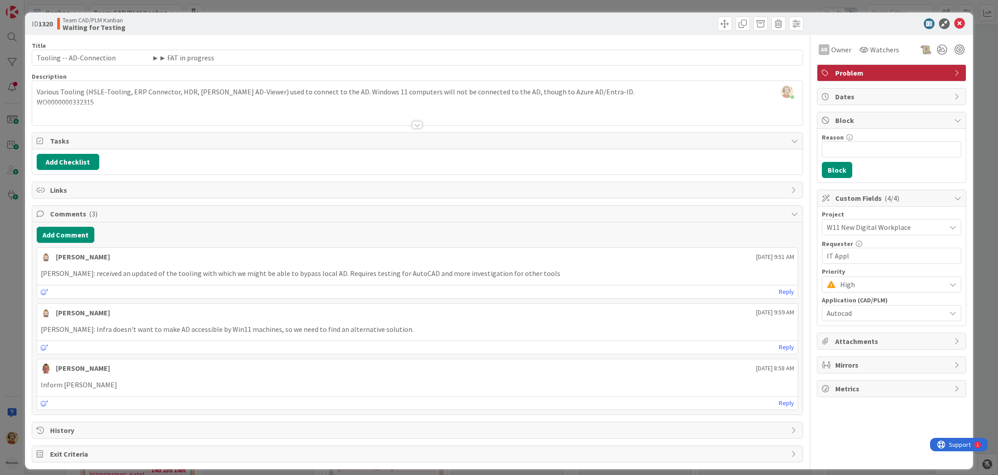
click at [115, 214] on span "Comments ( 3 )" at bounding box center [418, 213] width 736 height 11
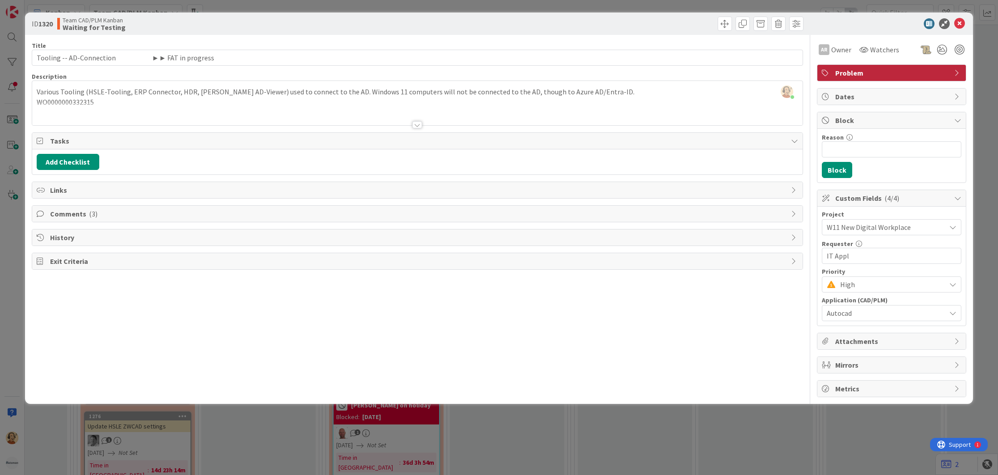
click at [115, 214] on span "Comments ( 3 )" at bounding box center [418, 213] width 736 height 11
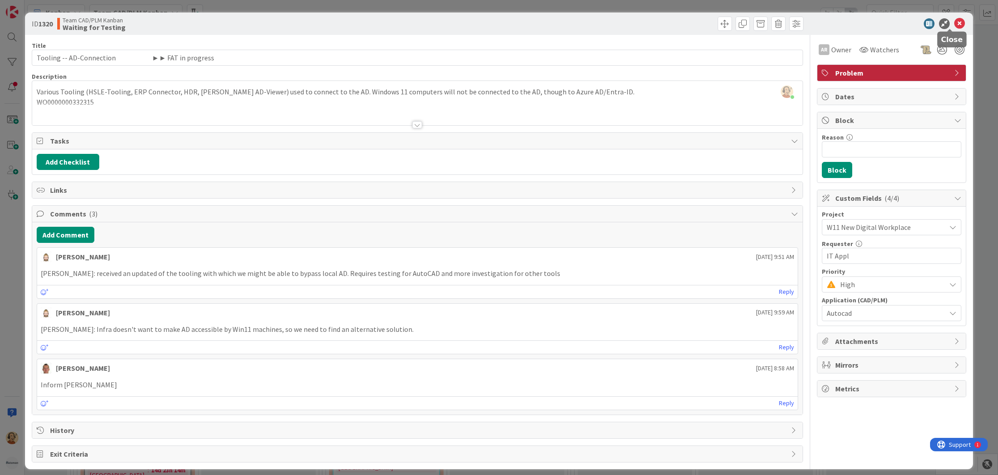
click at [929, 23] on icon at bounding box center [959, 23] width 11 height 11
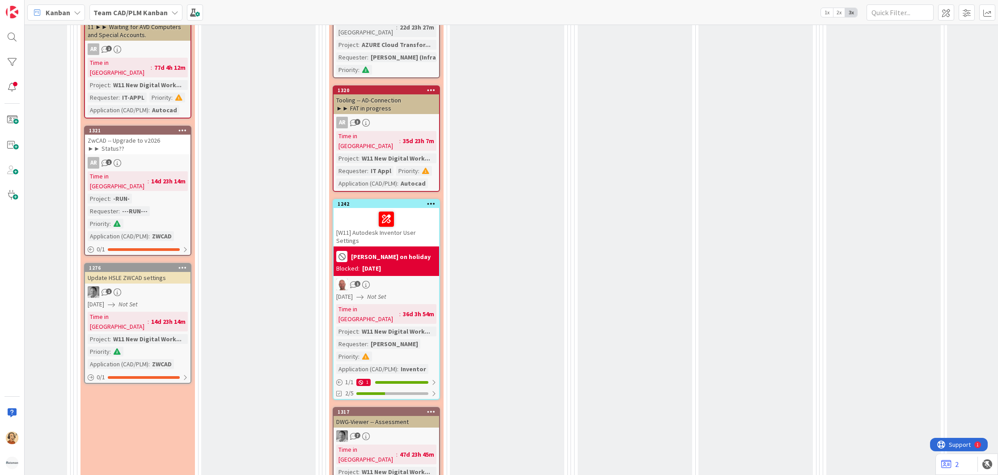
scroll to position [1334, 597]
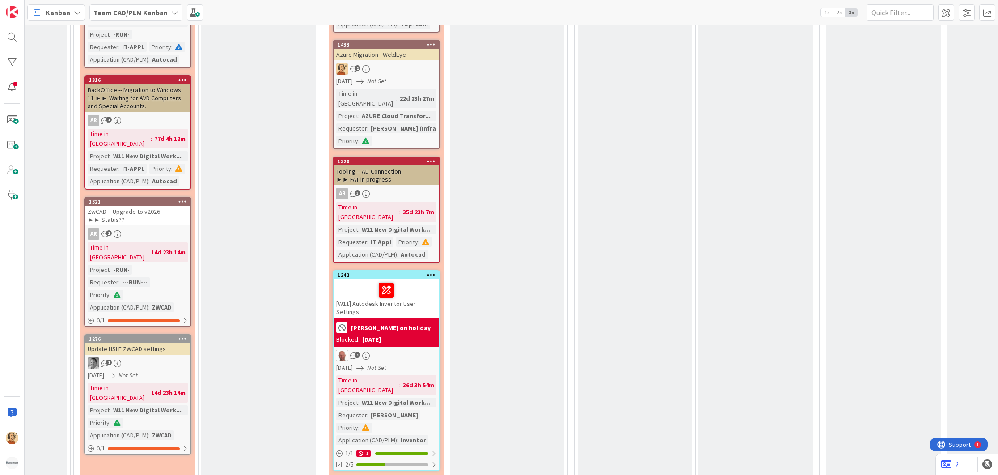
click at [390, 320] on div "Ronald on holiday" at bounding box center [386, 327] width 100 height 15
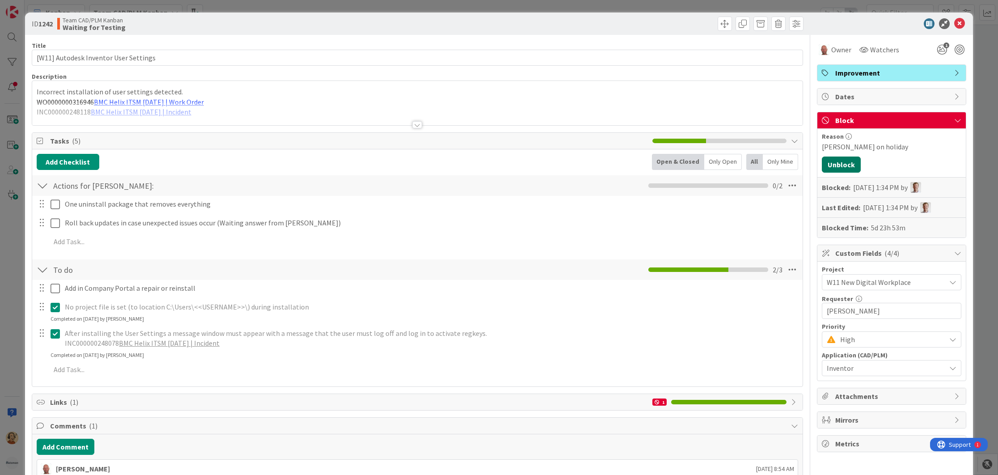
click at [833, 163] on button "Unblock" at bounding box center [840, 164] width 39 height 16
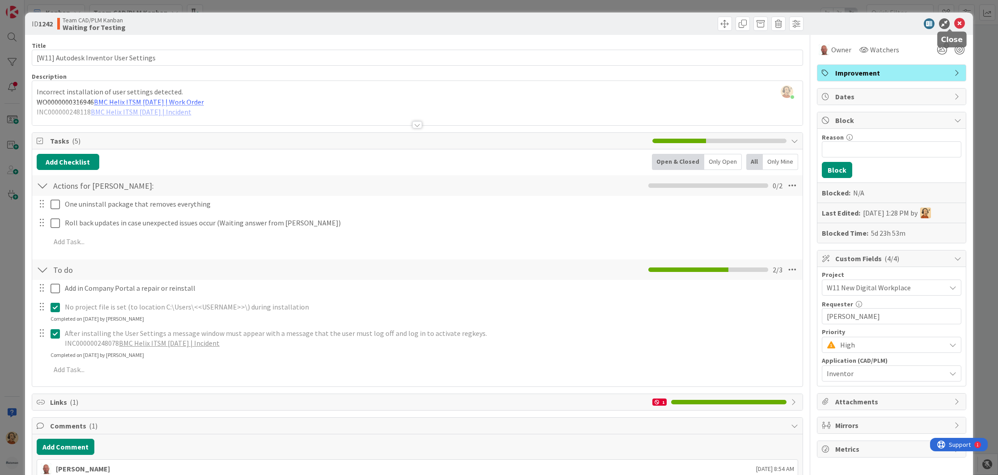
click at [929, 20] on icon at bounding box center [959, 23] width 11 height 11
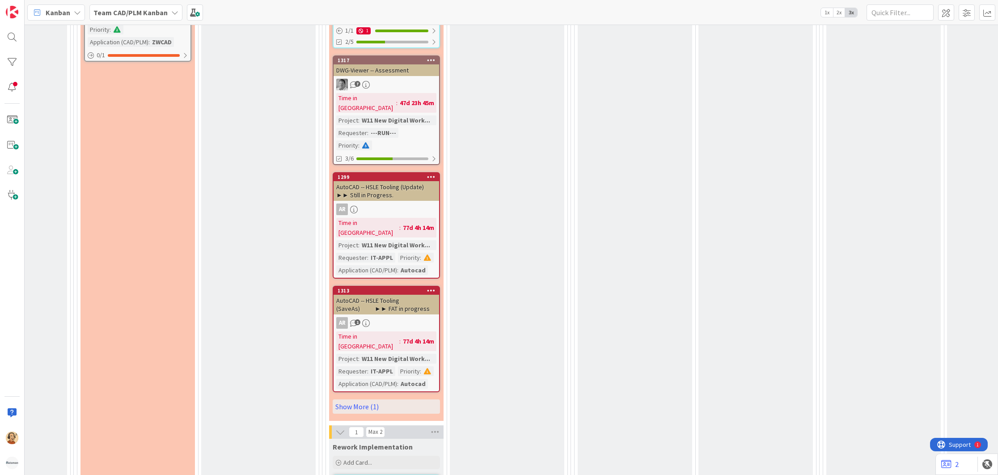
scroll to position [1738, 597]
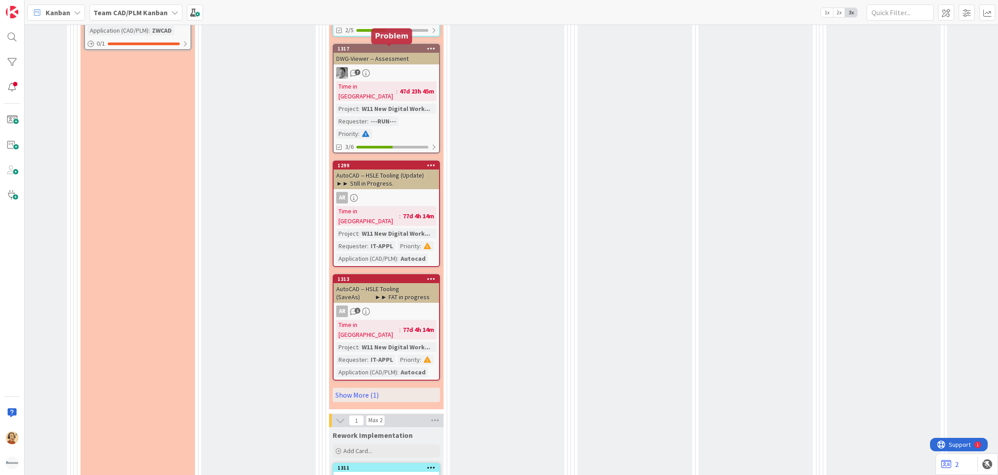
click at [387, 162] on div "1299" at bounding box center [387, 165] width 101 height 6
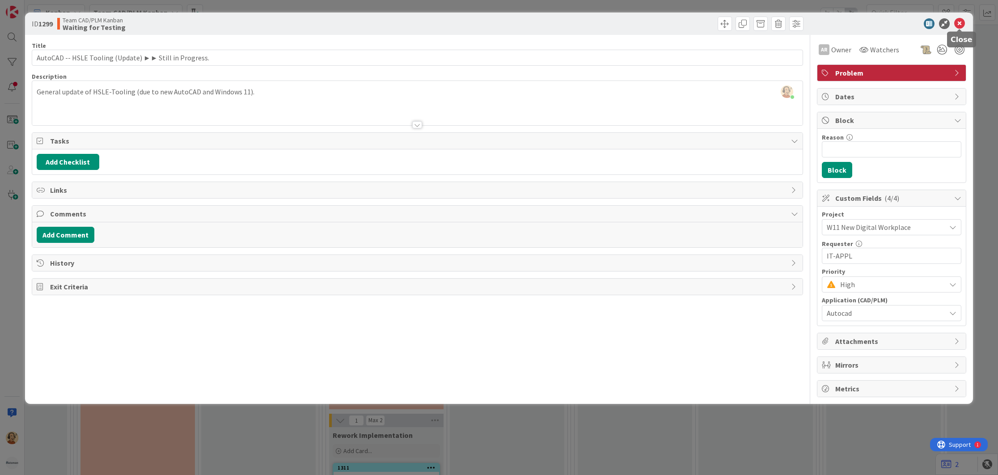
click at [929, 20] on icon at bounding box center [959, 23] width 11 height 11
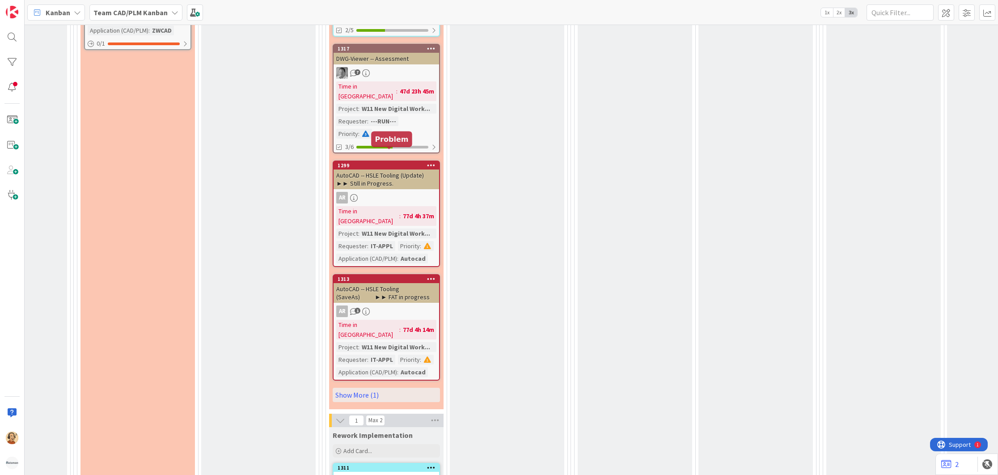
click at [373, 276] on div "1313" at bounding box center [387, 279] width 101 height 6
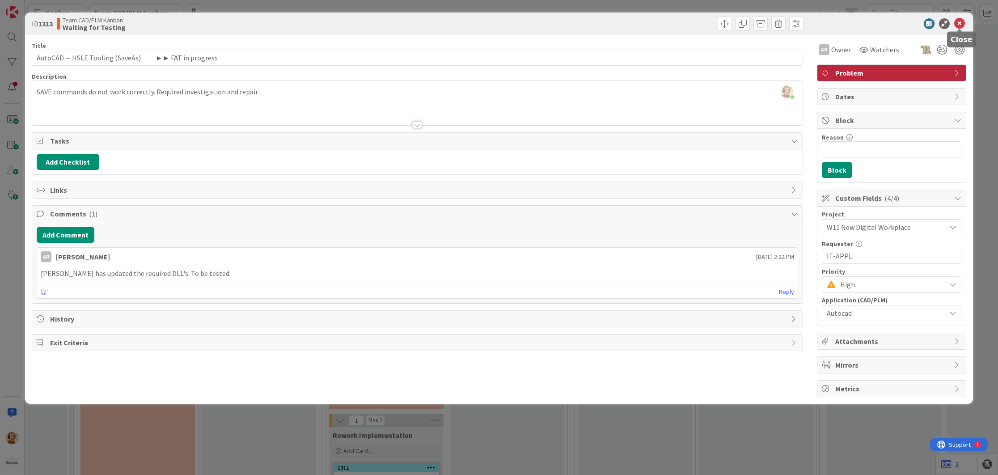
click at [929, 23] on icon at bounding box center [959, 23] width 11 height 11
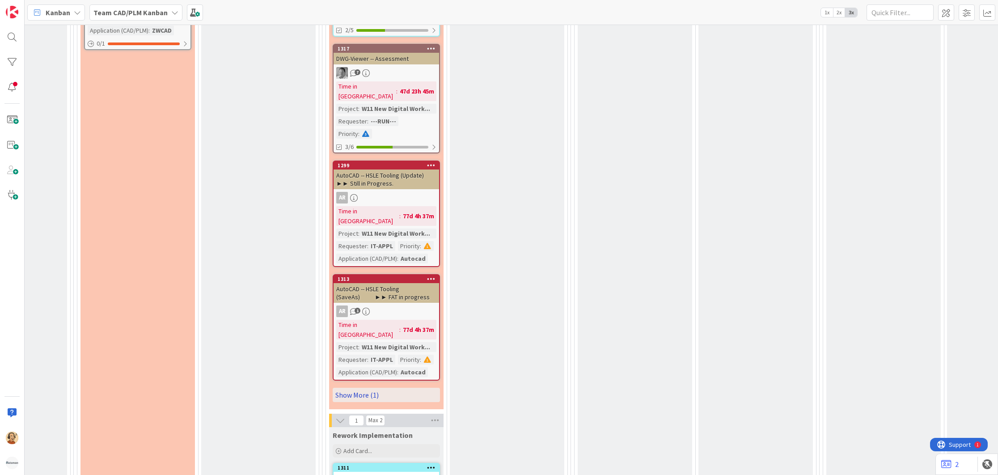
click at [366, 387] on link "Show More (1)" at bounding box center [386, 394] width 107 height 14
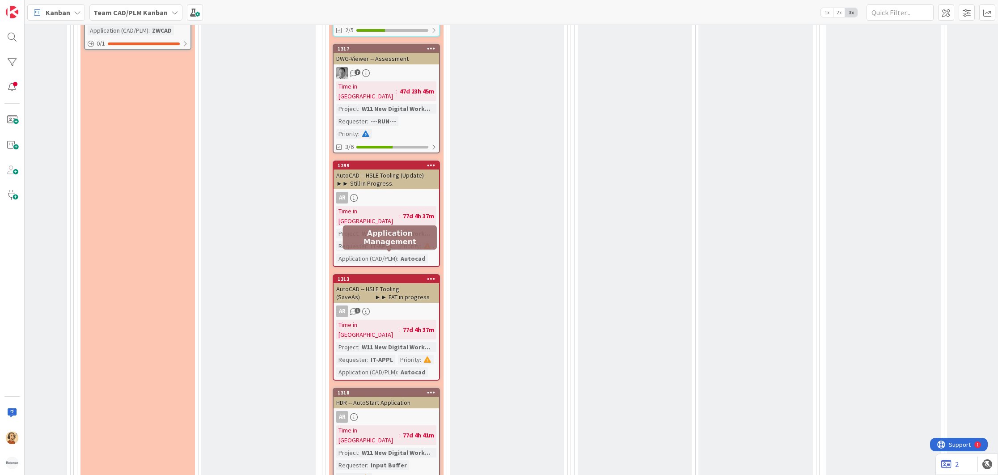
click at [391, 389] on div "1318" at bounding box center [387, 392] width 101 height 6
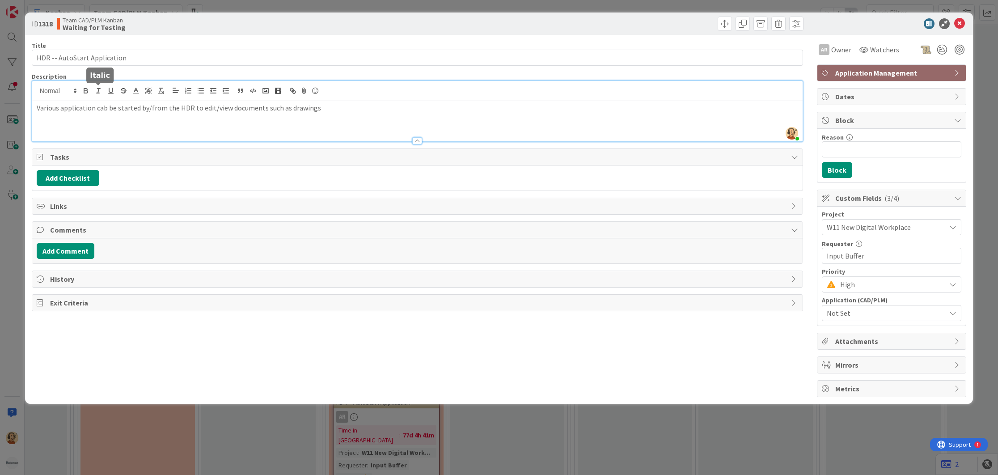
click at [101, 85] on div "Richard Halve just joined Various application cab be started by/from the HDR to…" at bounding box center [417, 111] width 770 height 60
click at [354, 118] on div "Various application can be started by/from the HDR to edit/view documents such …" at bounding box center [417, 121] width 770 height 40
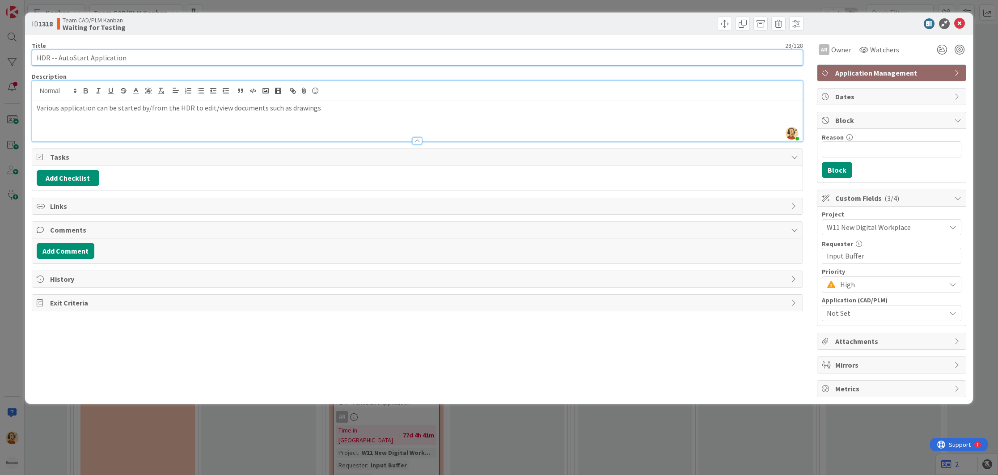
click at [372, 58] on input "HDR -- AutoStart Application" at bounding box center [417, 58] width 771 height 16
type input "HDR -- AutoStart Application AutoCAD"
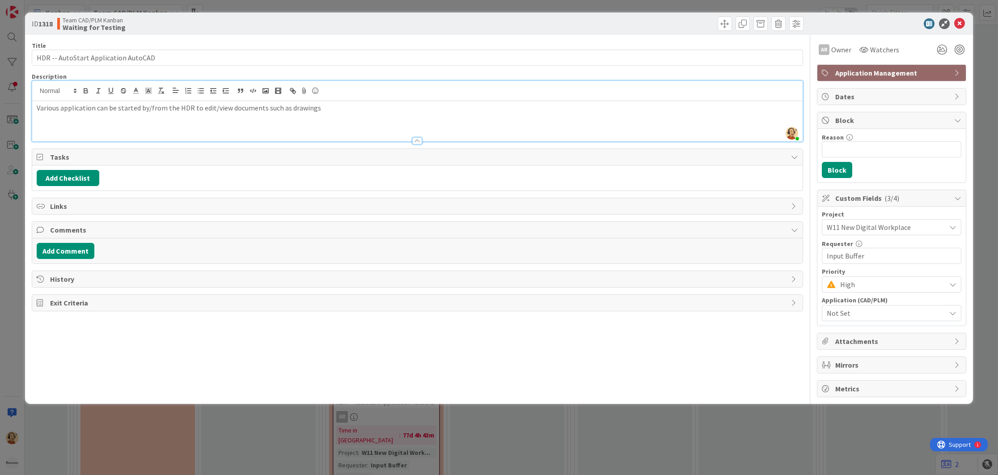
click at [37, 111] on p "Various application can be started by/from the HDR to edit/view documents such …" at bounding box center [417, 108] width 761 height 10
click at [46, 120] on div "Various application can be started by/from the HDR to edit/view documents such …" at bounding box center [417, 121] width 770 height 40
click at [319, 111] on p "Various application can be started by/from the HDR to edit/view documents such …" at bounding box center [417, 108] width 761 height 10
click at [377, 361] on div "Title 36 / 128 HDR -- AutoStart Application AutoCAD Description Richard Halve j…" at bounding box center [417, 216] width 771 height 362
click at [929, 23] on icon at bounding box center [959, 23] width 11 height 11
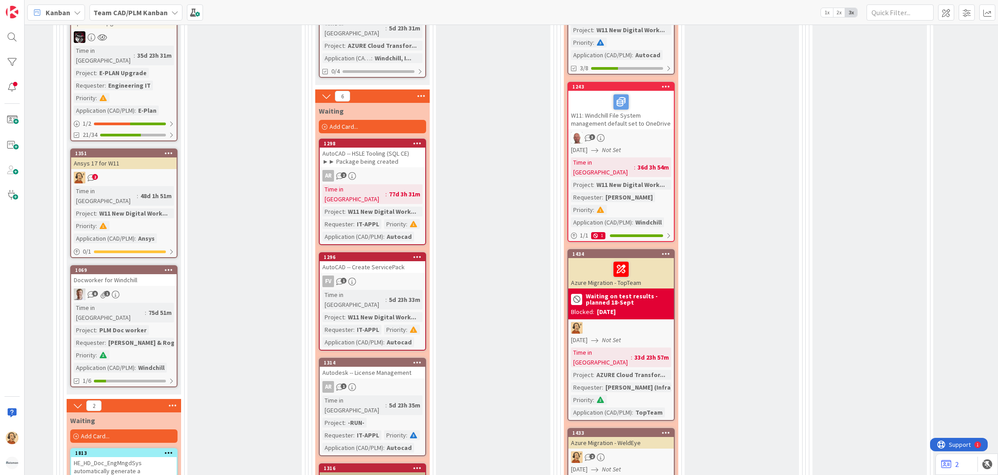
scroll to position [995, 362]
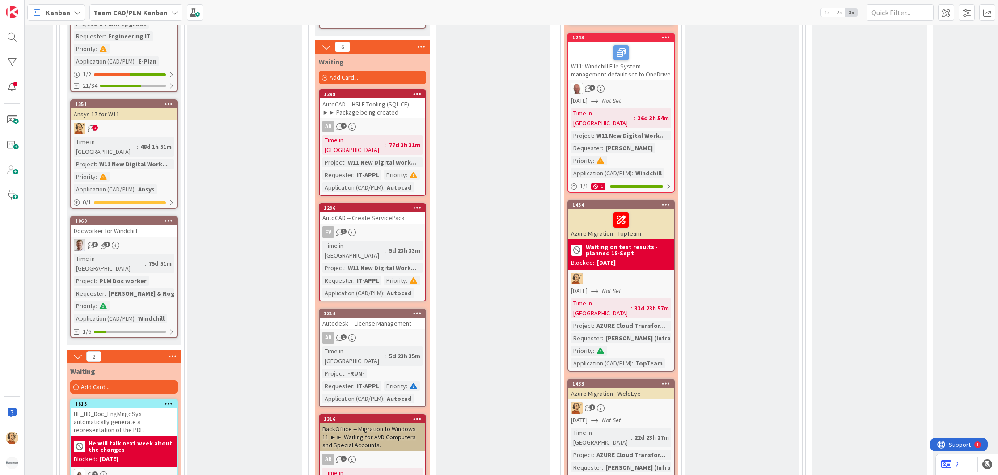
click at [385, 226] on div "FV 1" at bounding box center [372, 232] width 105 height 12
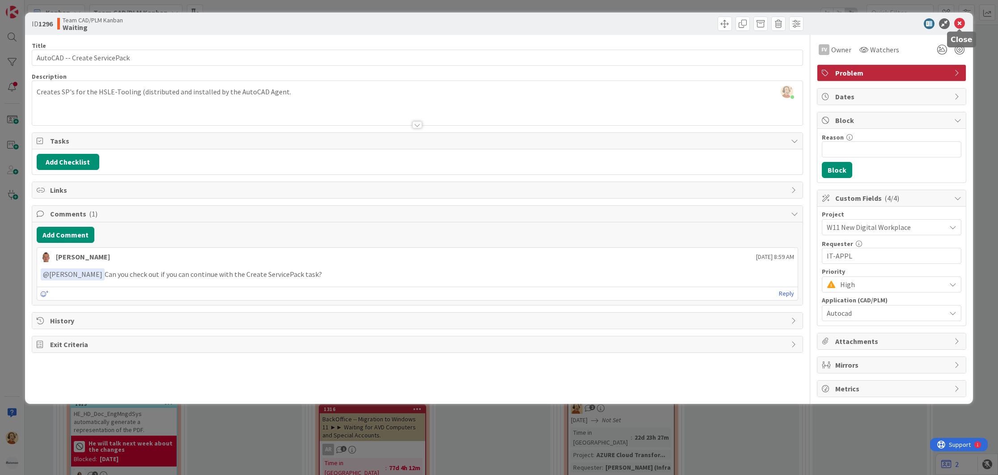
click at [929, 25] on icon at bounding box center [959, 23] width 11 height 11
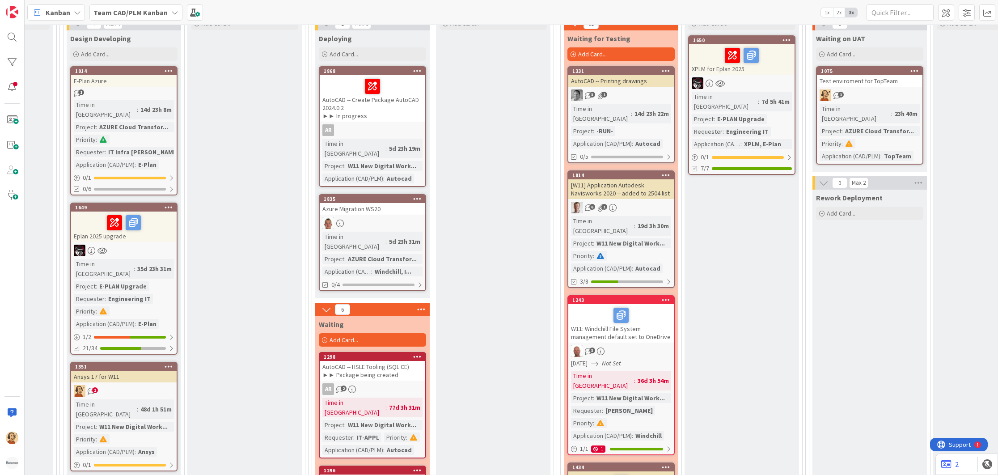
scroll to position [738, 362]
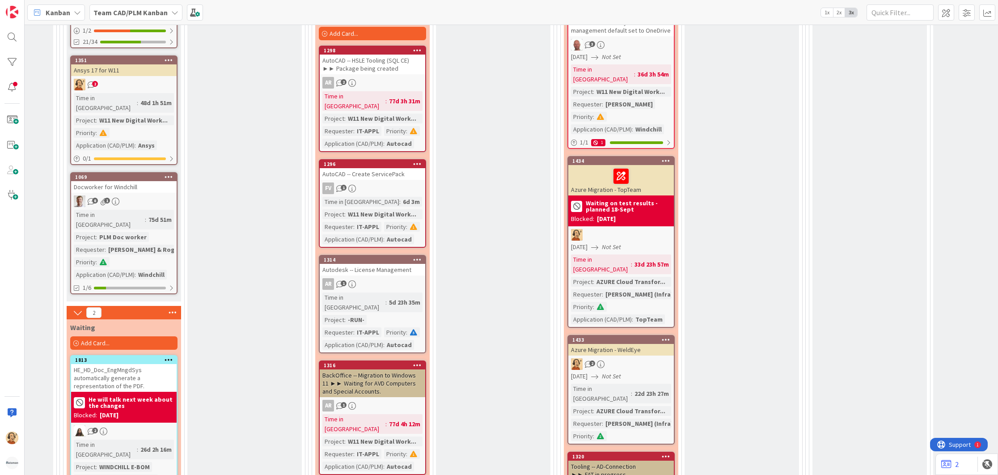
scroll to position [1033, 362]
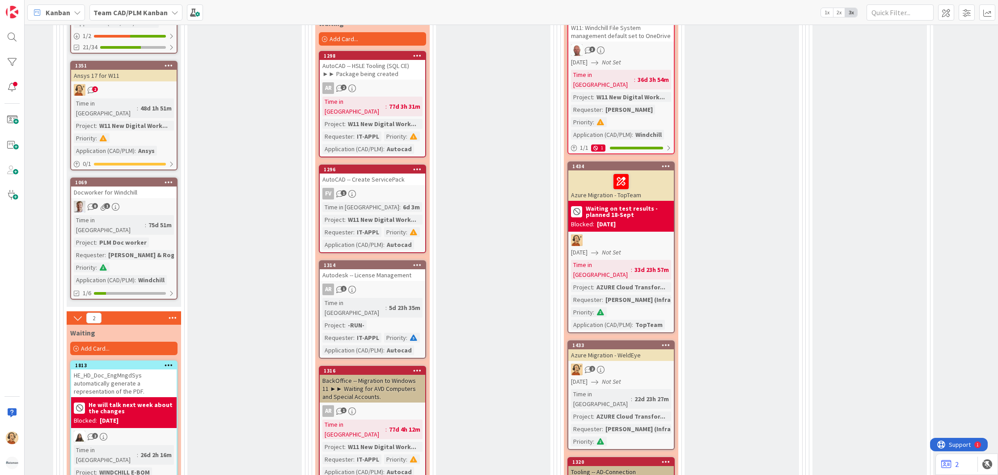
click at [398, 173] on div "AutoCAD -- Create ServicePack" at bounding box center [372, 179] width 105 height 12
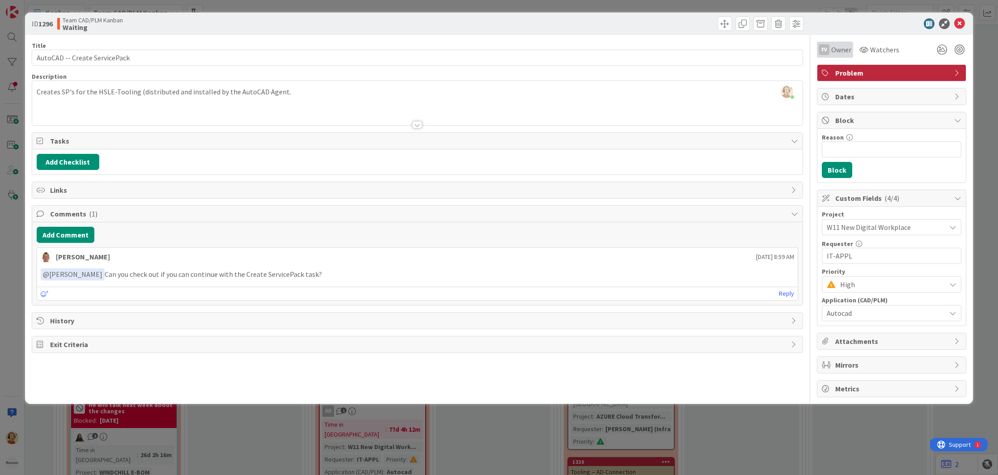
click at [842, 50] on span "Owner" at bounding box center [841, 49] width 20 height 11
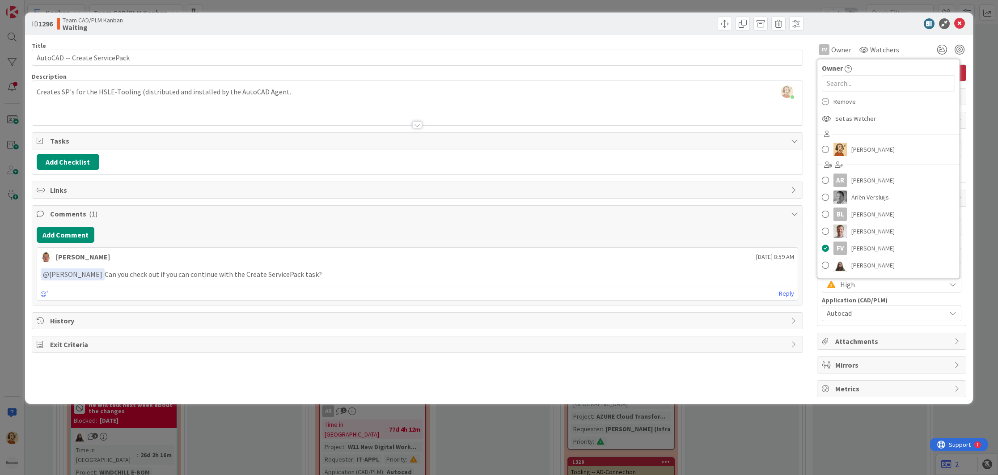
click at [842, 25] on div at bounding box center [887, 23] width 158 height 11
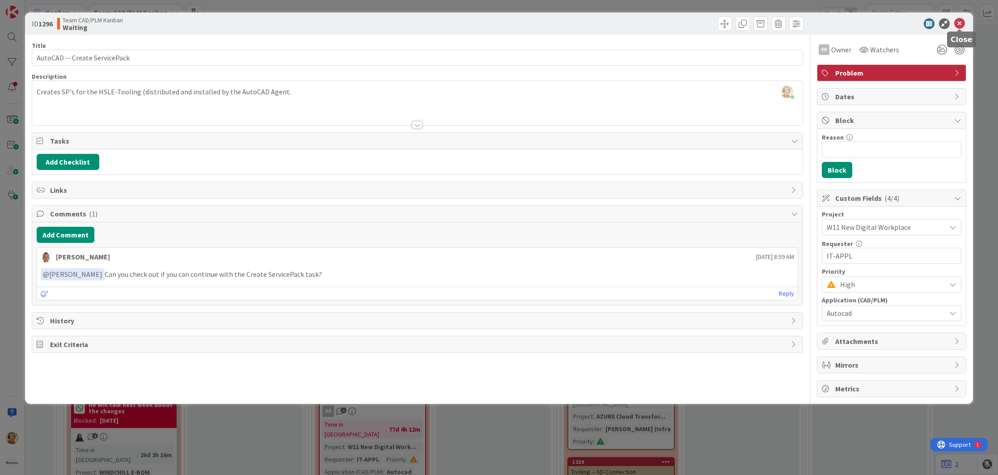
click at [929, 20] on icon at bounding box center [959, 23] width 11 height 11
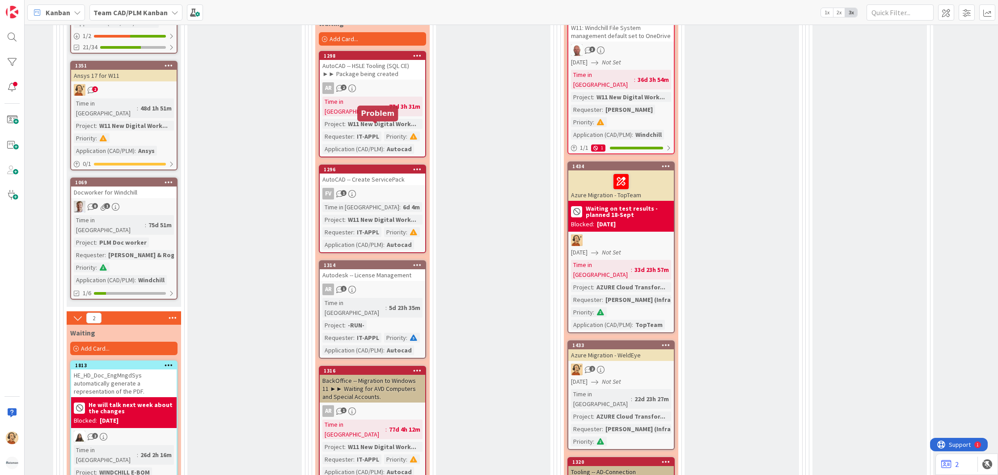
click at [389, 166] on div "1296" at bounding box center [374, 169] width 101 height 6
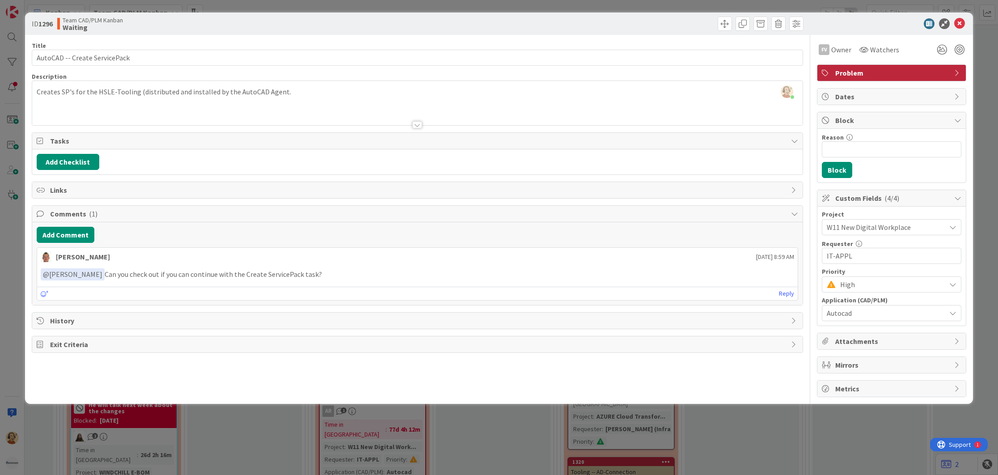
click at [324, 277] on p "﻿ @ Frans Vermeulen ﻿ Can you check out if you can continue with the Create Ser…" at bounding box center [417, 274] width 753 height 12
click at [929, 22] on icon at bounding box center [959, 23] width 11 height 11
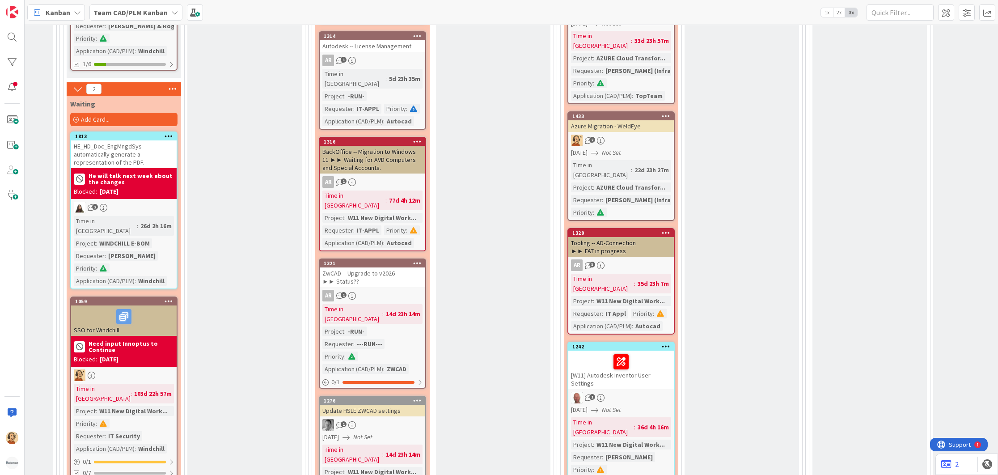
scroll to position [1279, 362]
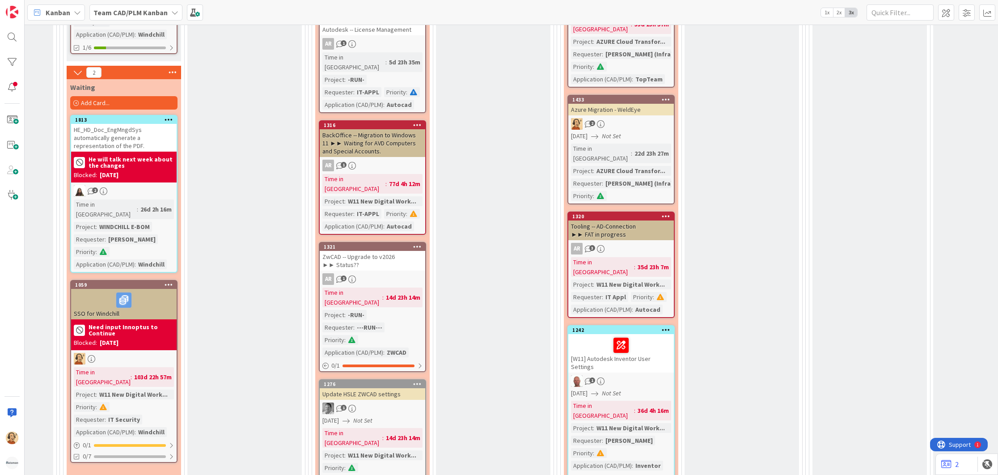
click at [375, 243] on div "1321 ZwCAD -- Upgrade to v2026 ►► Status??" at bounding box center [372, 257] width 105 height 28
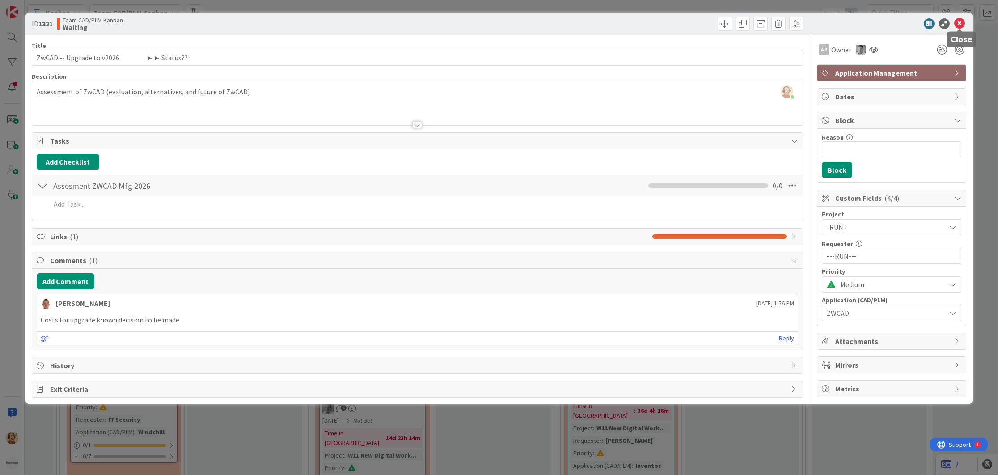
click at [929, 26] on icon at bounding box center [959, 23] width 11 height 11
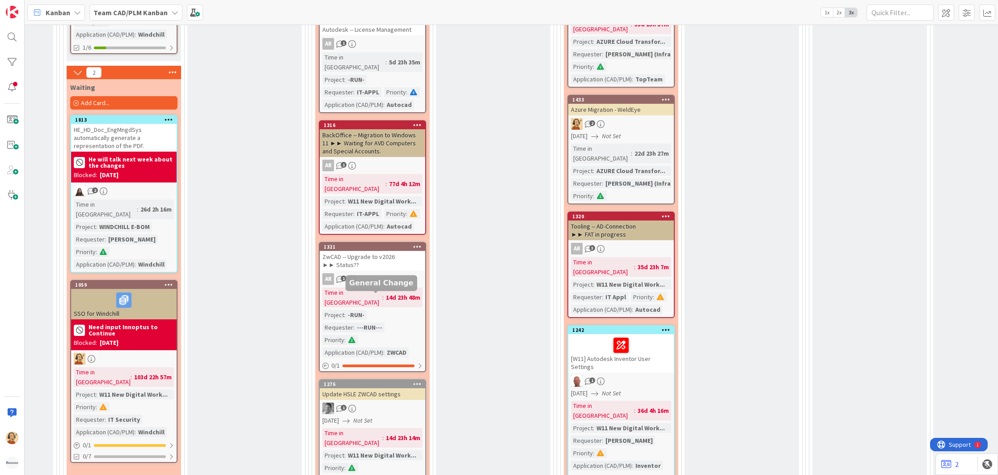
click at [382, 381] on div "1276" at bounding box center [374, 384] width 101 height 6
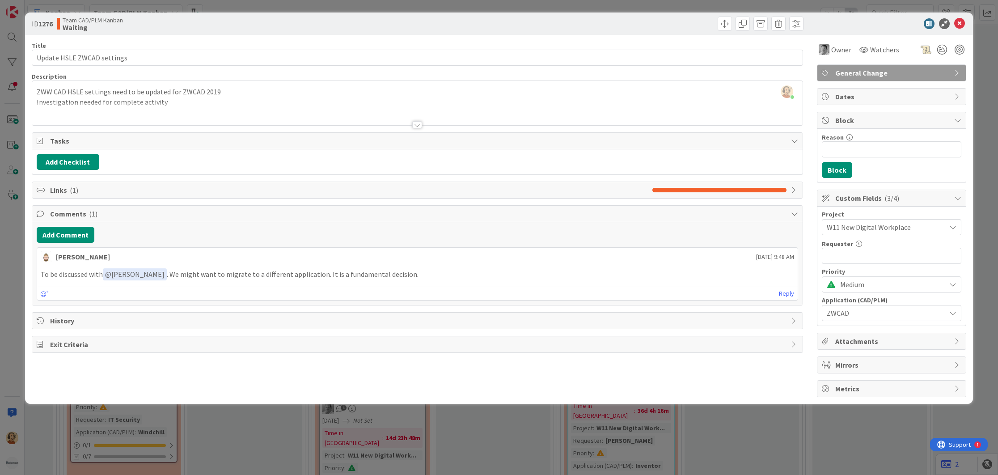
click at [210, 93] on div "Richard Halve just joined ZWW CAD HSLE settings need to be updated for ZWCAD 20…" at bounding box center [417, 103] width 770 height 44
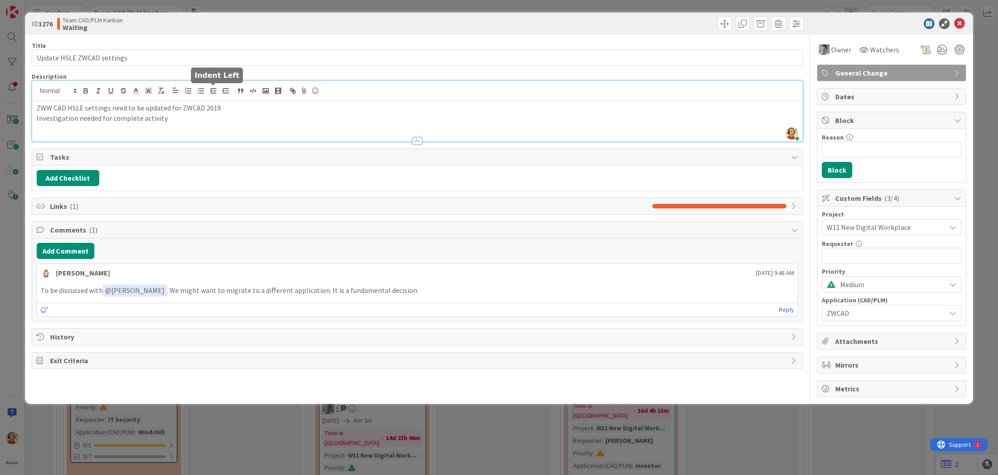
click at [210, 93] on icon "button" at bounding box center [213, 91] width 8 height 8
click at [206, 114] on p "Investigation needed for complete activity" at bounding box center [417, 118] width 761 height 10
click at [929, 24] on icon at bounding box center [959, 23] width 11 height 11
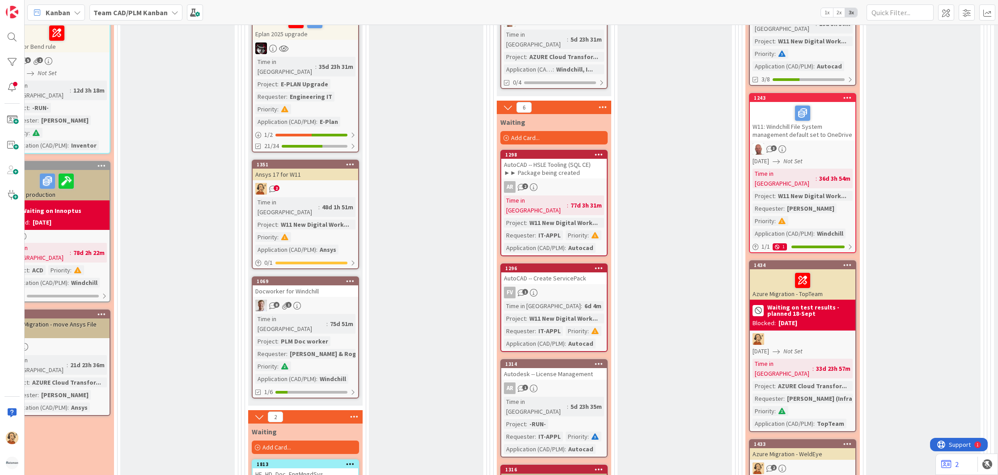
scroll to position [934, 182]
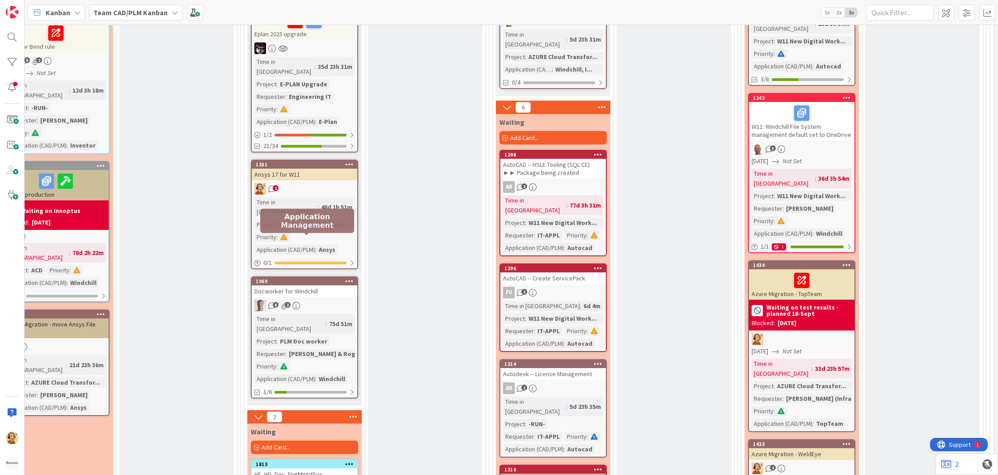
click at [301, 278] on div "1069" at bounding box center [306, 281] width 101 height 6
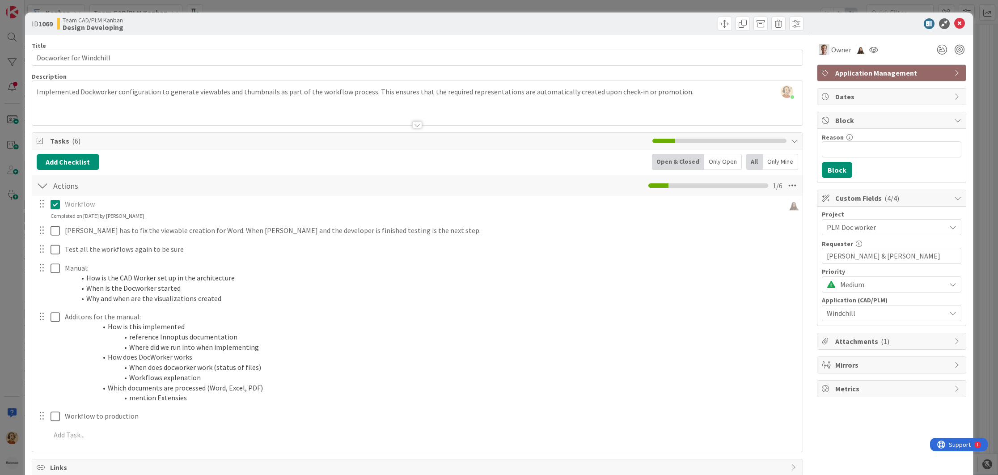
click at [929, 21] on div at bounding box center [887, 23] width 158 height 11
click at [929, 25] on icon at bounding box center [959, 23] width 11 height 11
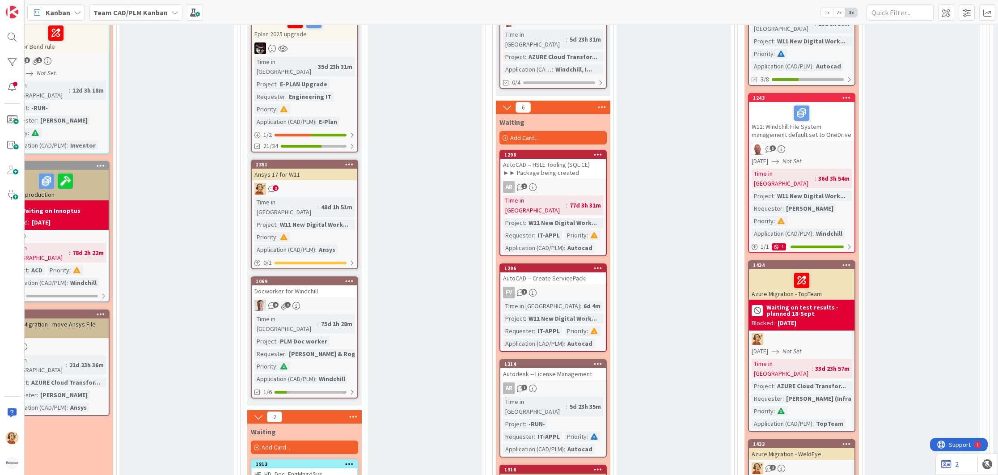
click at [327, 468] on div "HE_HD_Doc_EngMngdSys automatically generate a representation of the PDF." at bounding box center [304, 482] width 105 height 28
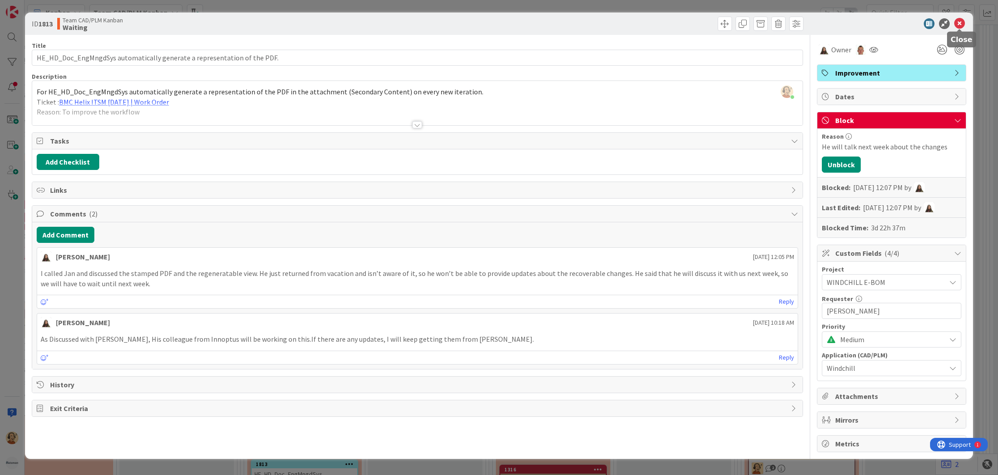
drag, startPoint x: 963, startPoint y: 27, endPoint x: 962, endPoint y: 23, distance: 4.6
click at [929, 26] on icon at bounding box center [959, 23] width 11 height 11
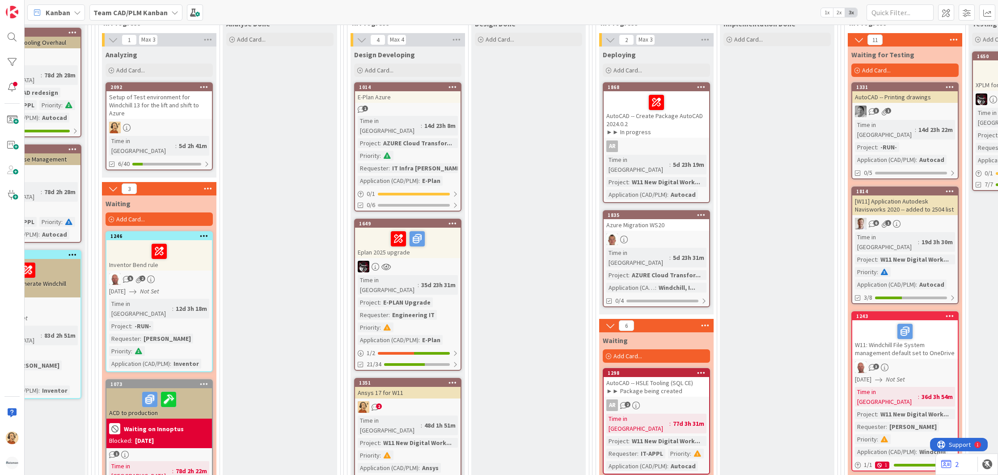
scroll to position [719, 0]
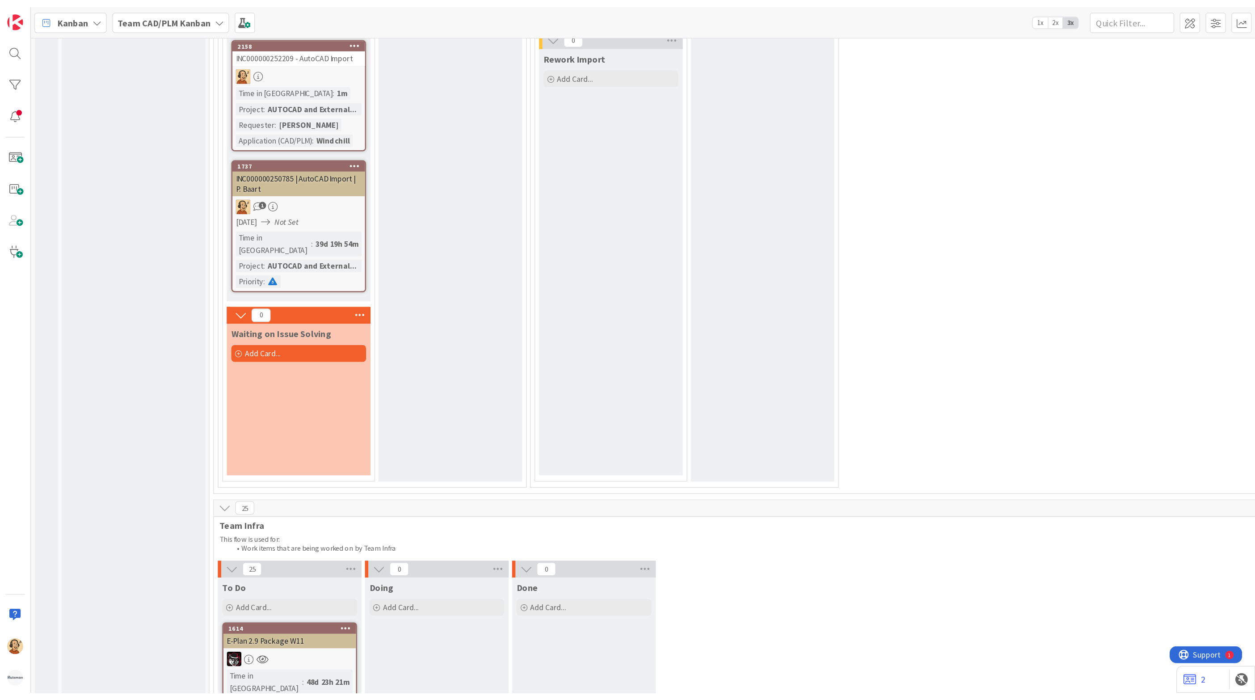
scroll to position [2571, 0]
